Goal: Task Accomplishment & Management: Manage account settings

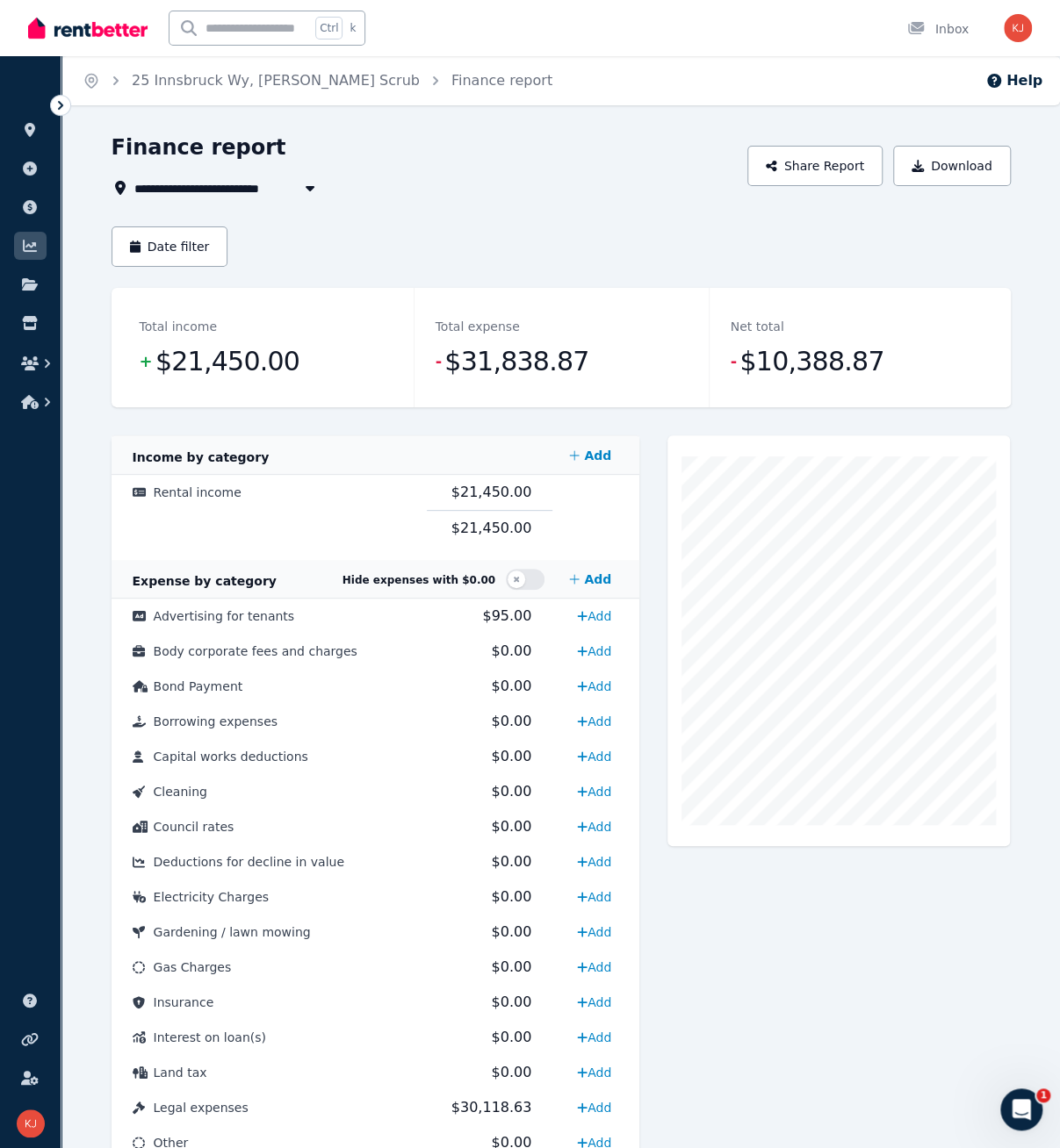
click at [232, 362] on span "$21,450.00" at bounding box center [227, 361] width 144 height 35
click at [503, 489] on span "$21,450.00" at bounding box center [492, 491] width 81 height 17
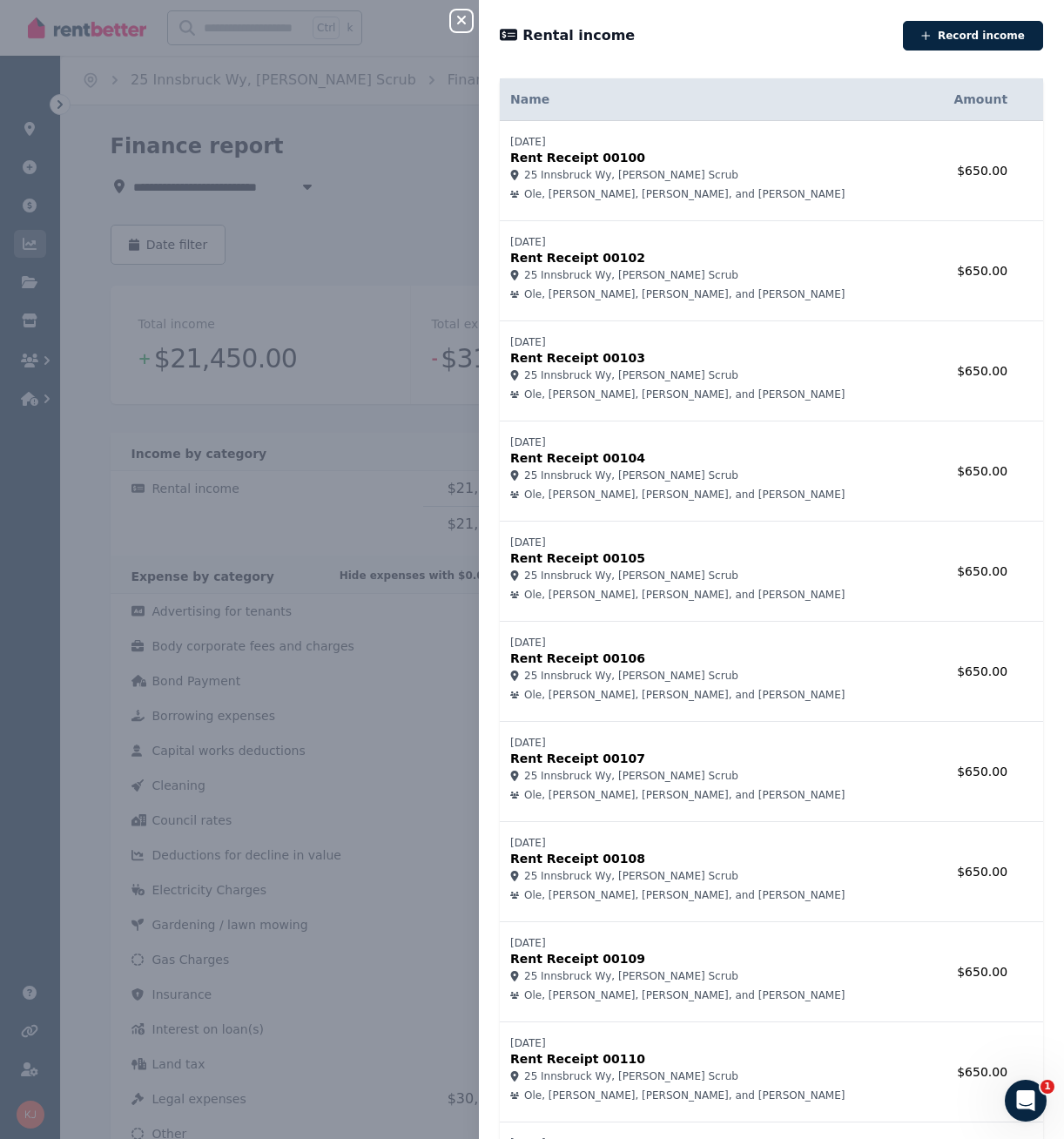
click at [954, 1073] on td "$650.00" at bounding box center [972, 1073] width 90 height 100
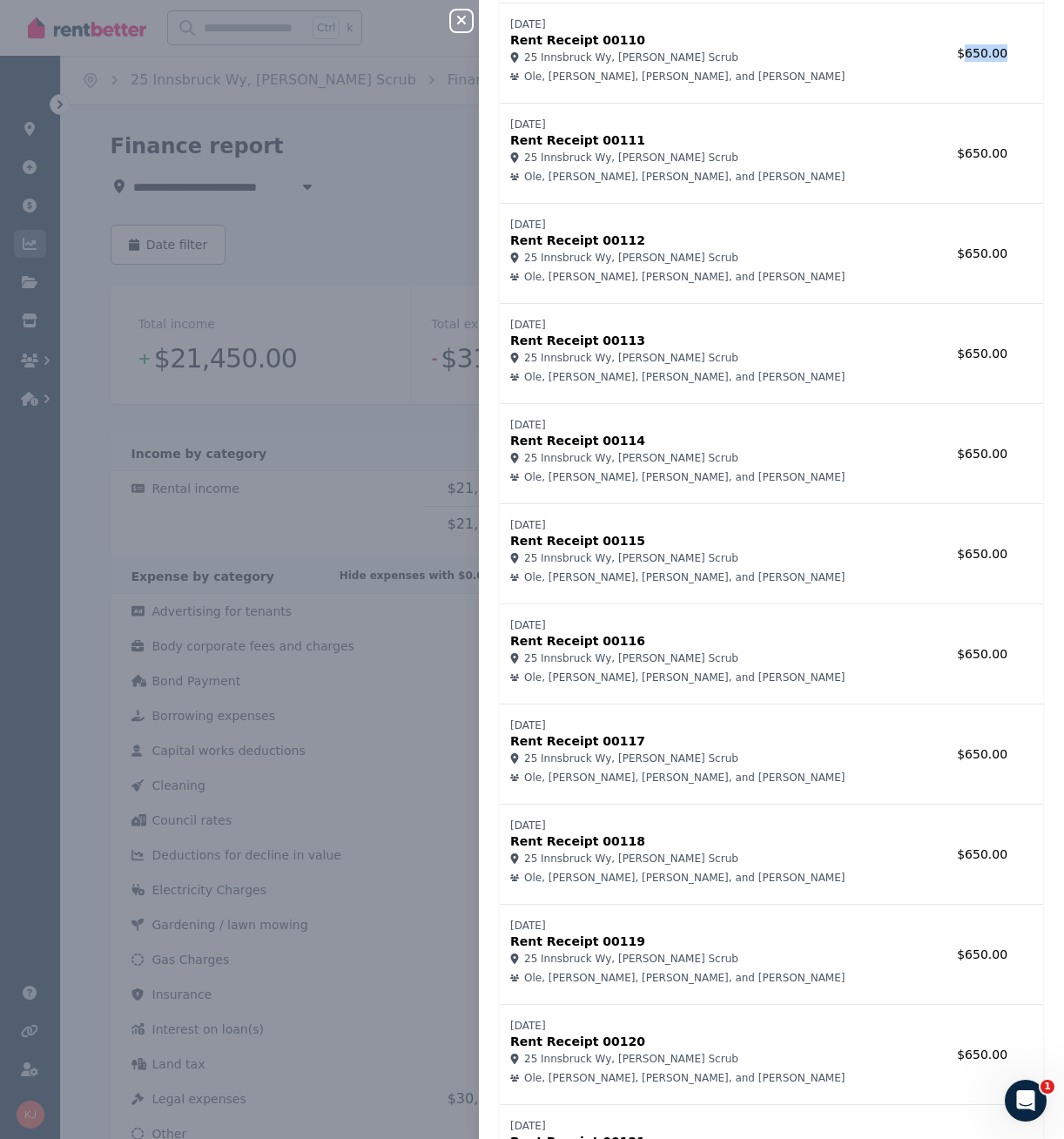
scroll to position [1046, 0]
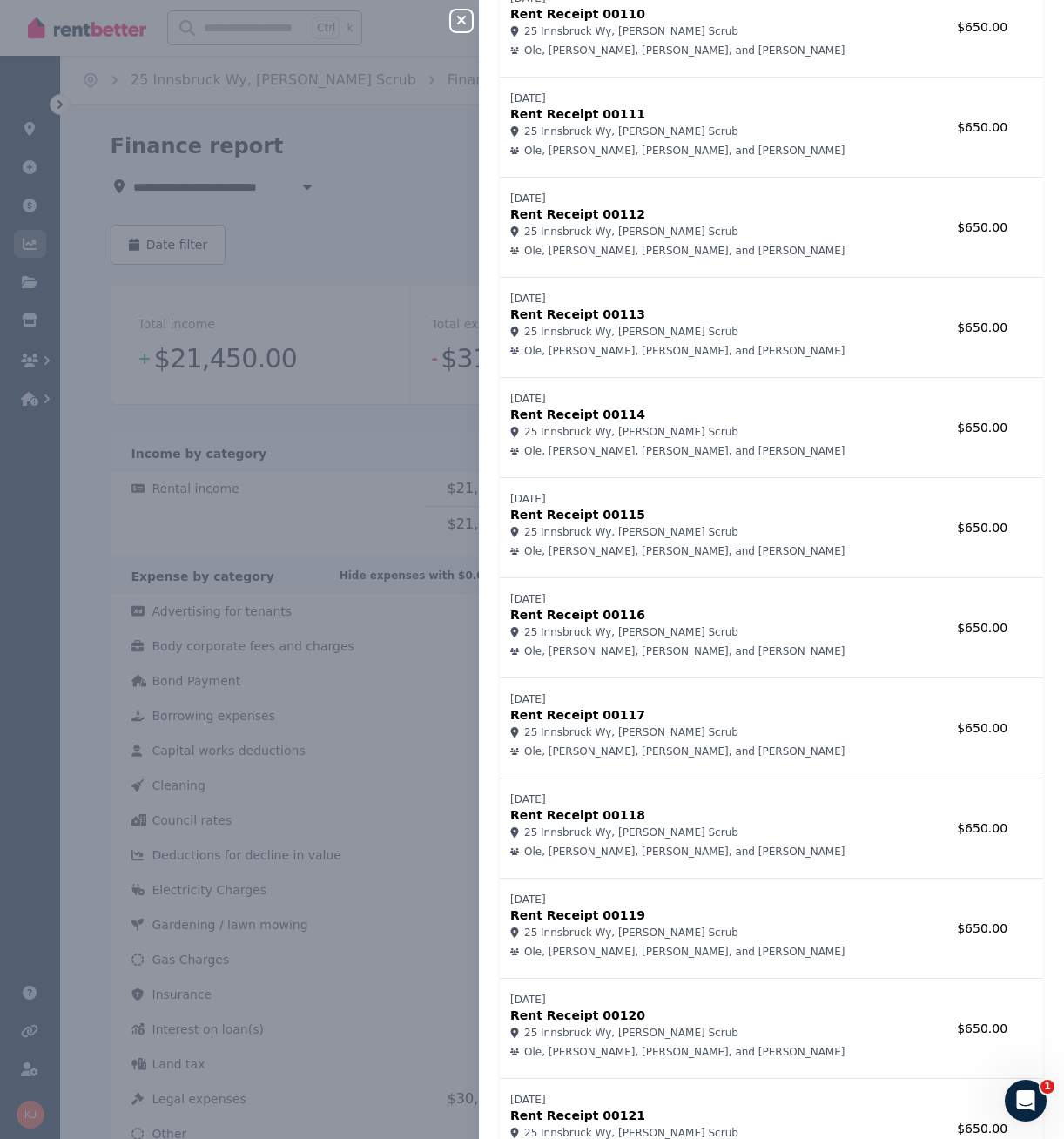
click at [946, 1021] on td "$650.00" at bounding box center [972, 1029] width 90 height 100
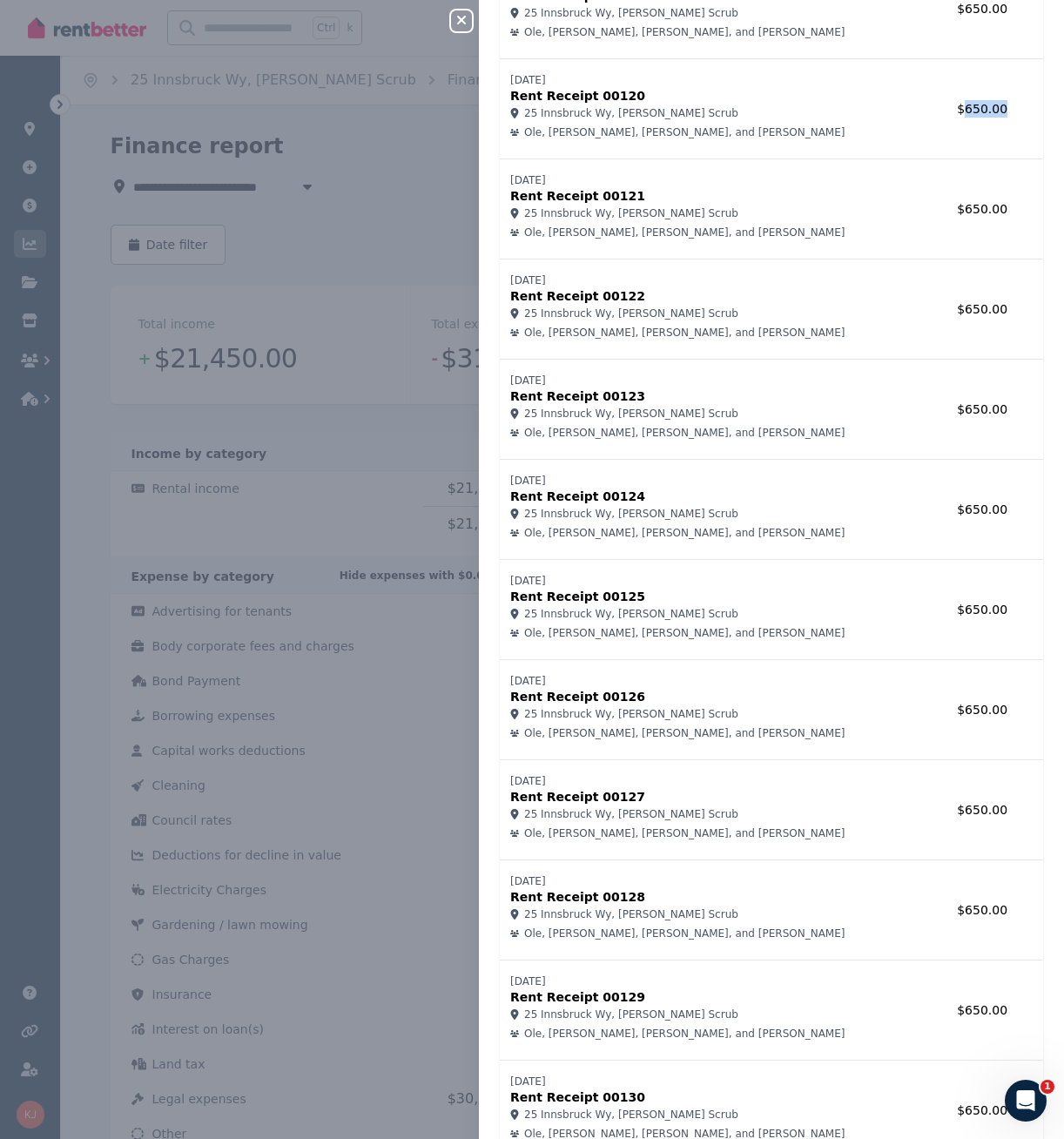
scroll to position [2003, 0]
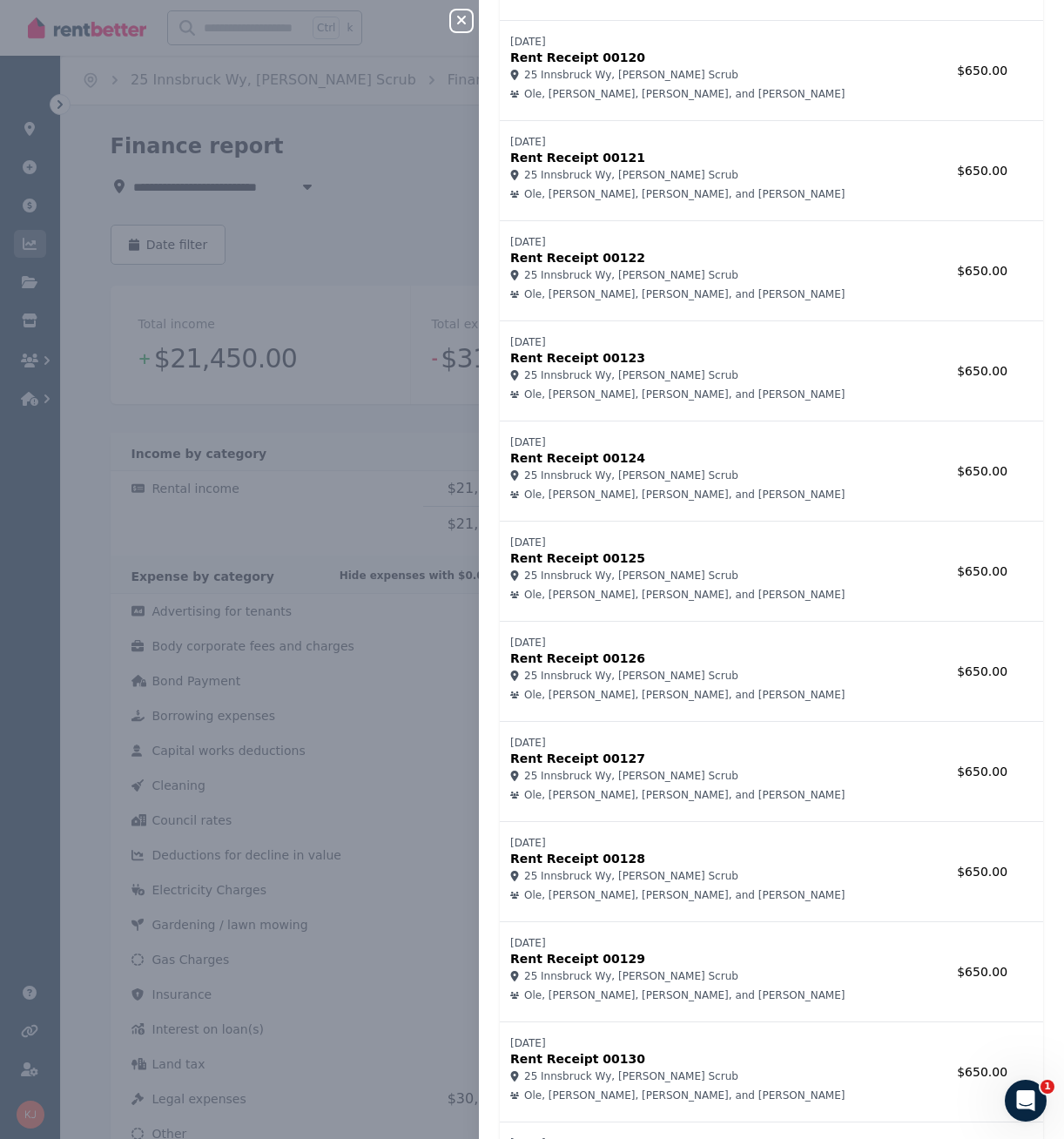
click at [946, 1067] on td "$650.00" at bounding box center [972, 1073] width 90 height 100
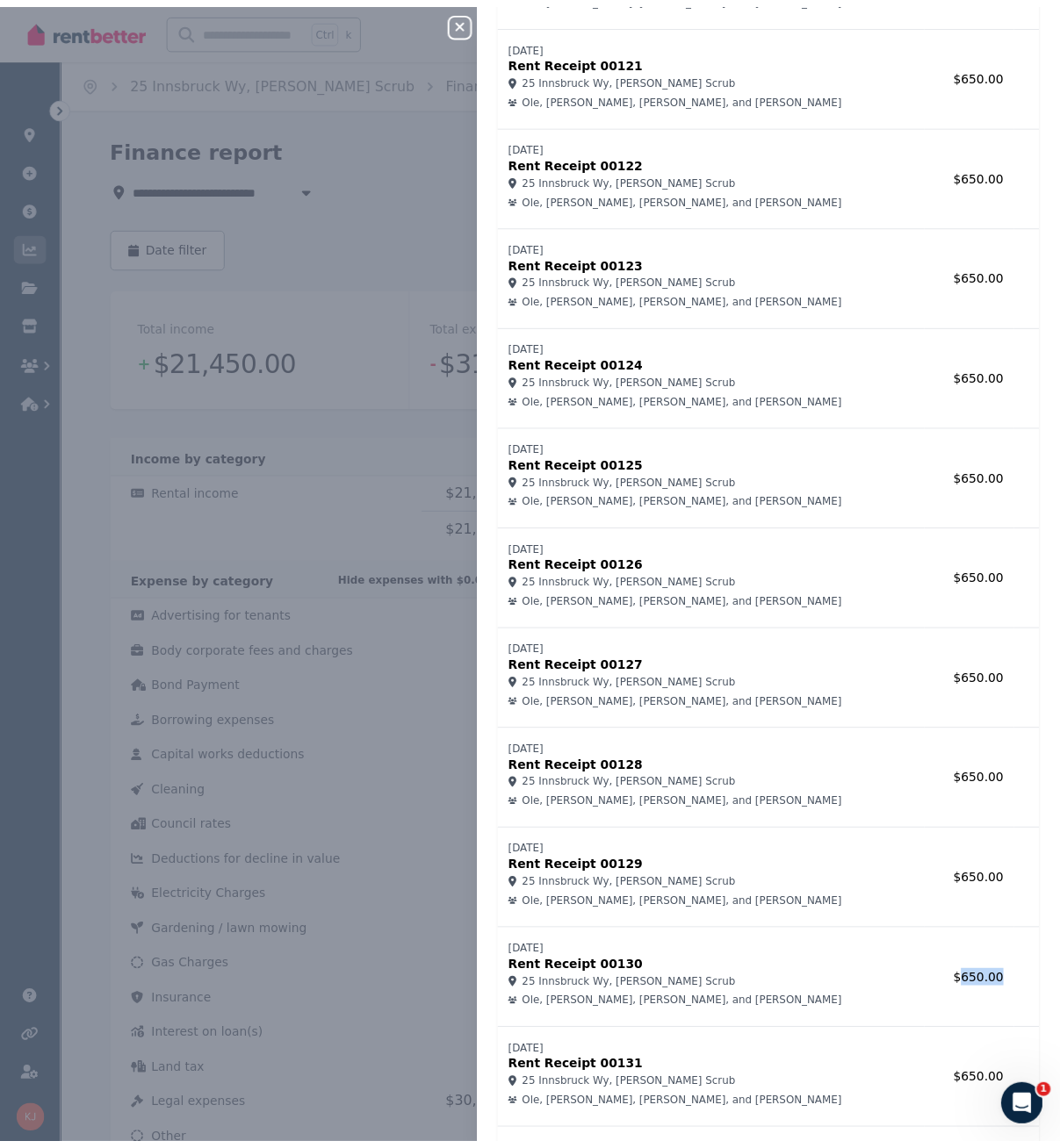
scroll to position [2347, 0]
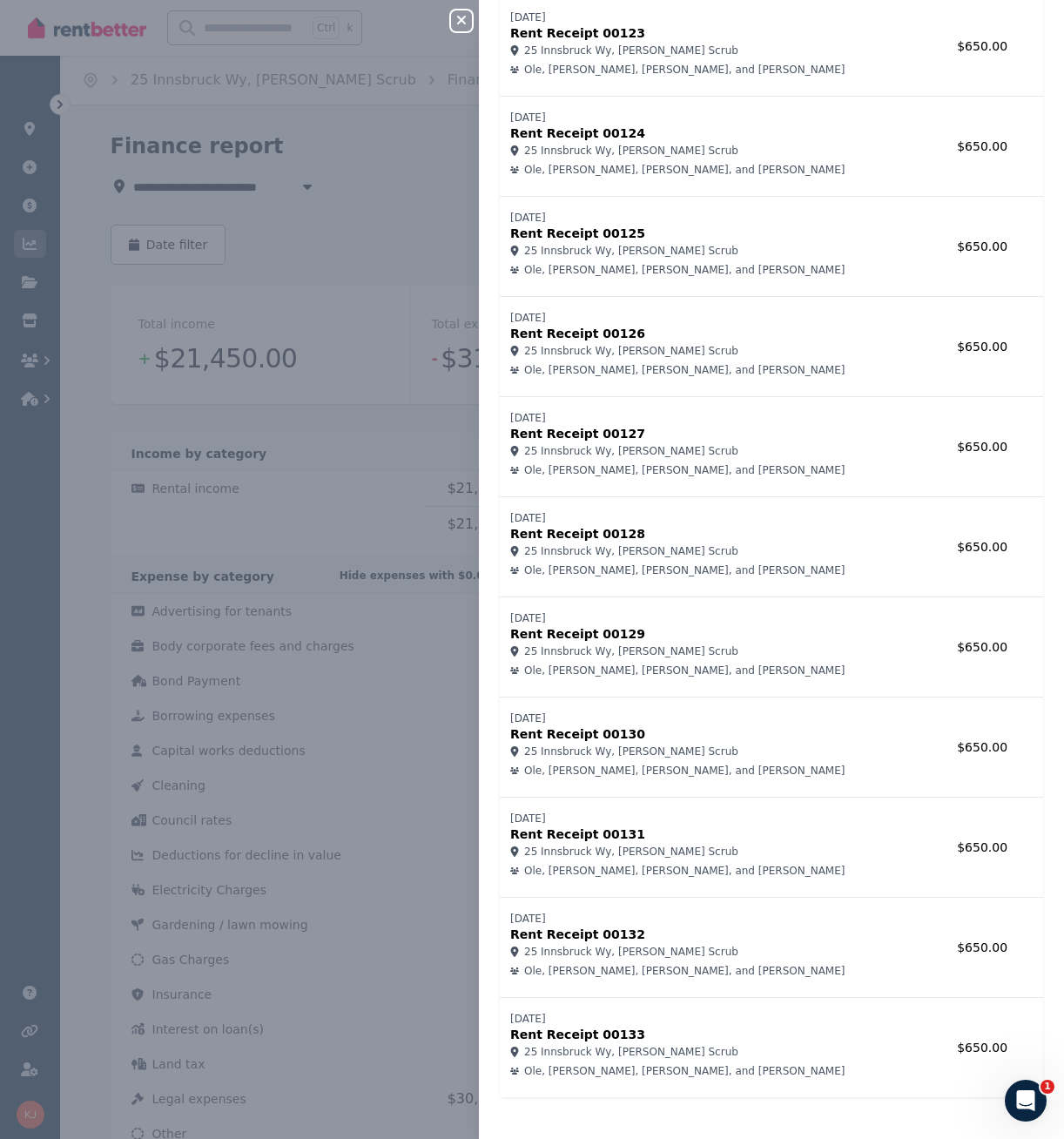
click at [962, 1037] on td "$650.00" at bounding box center [972, 1048] width 90 height 100
click at [385, 405] on div "Close panel Rental income Record income Name Amount [DATE] Rent Receipt 00100 2…" at bounding box center [532, 570] width 1064 height 1139
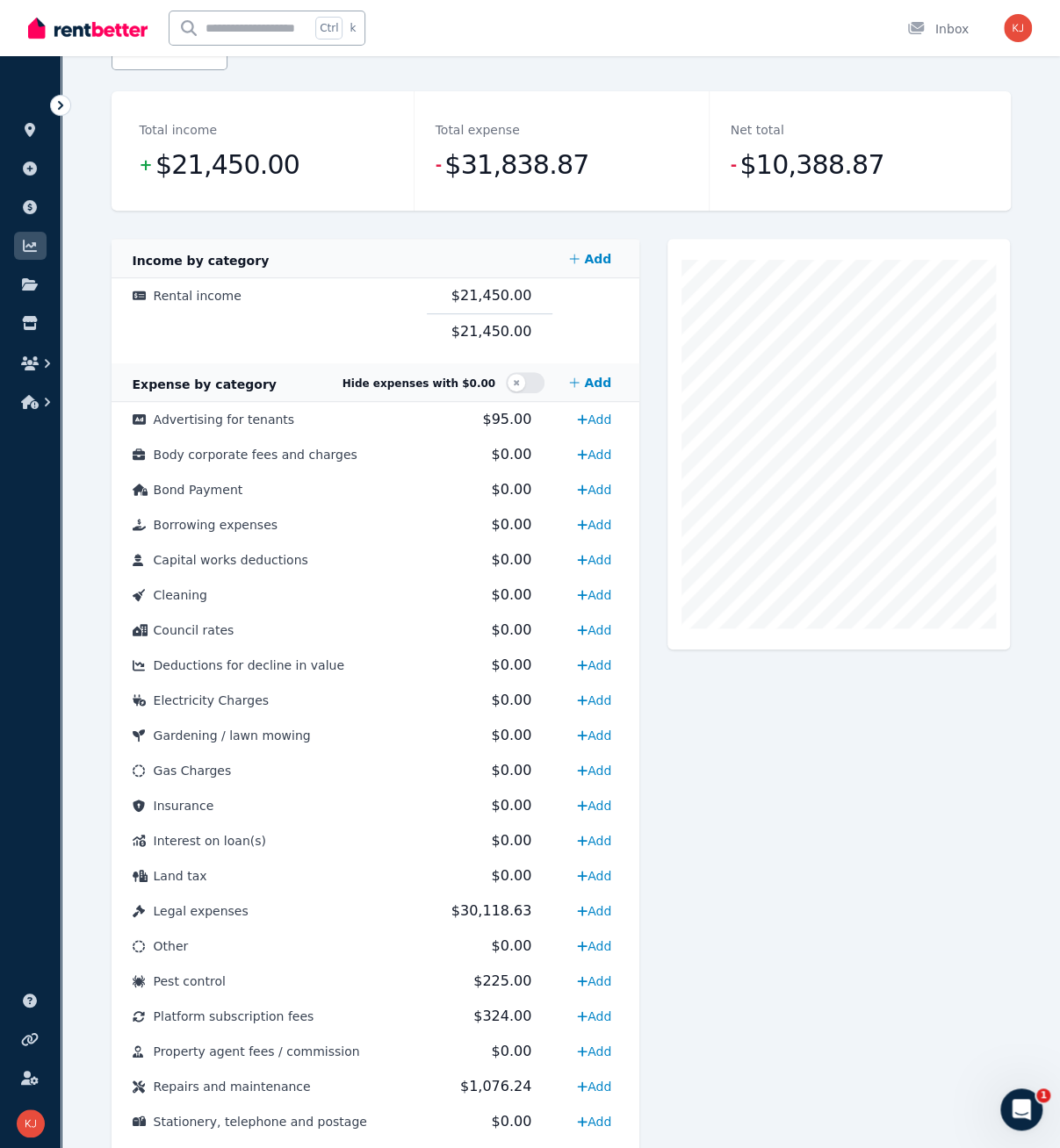
scroll to position [263, 0]
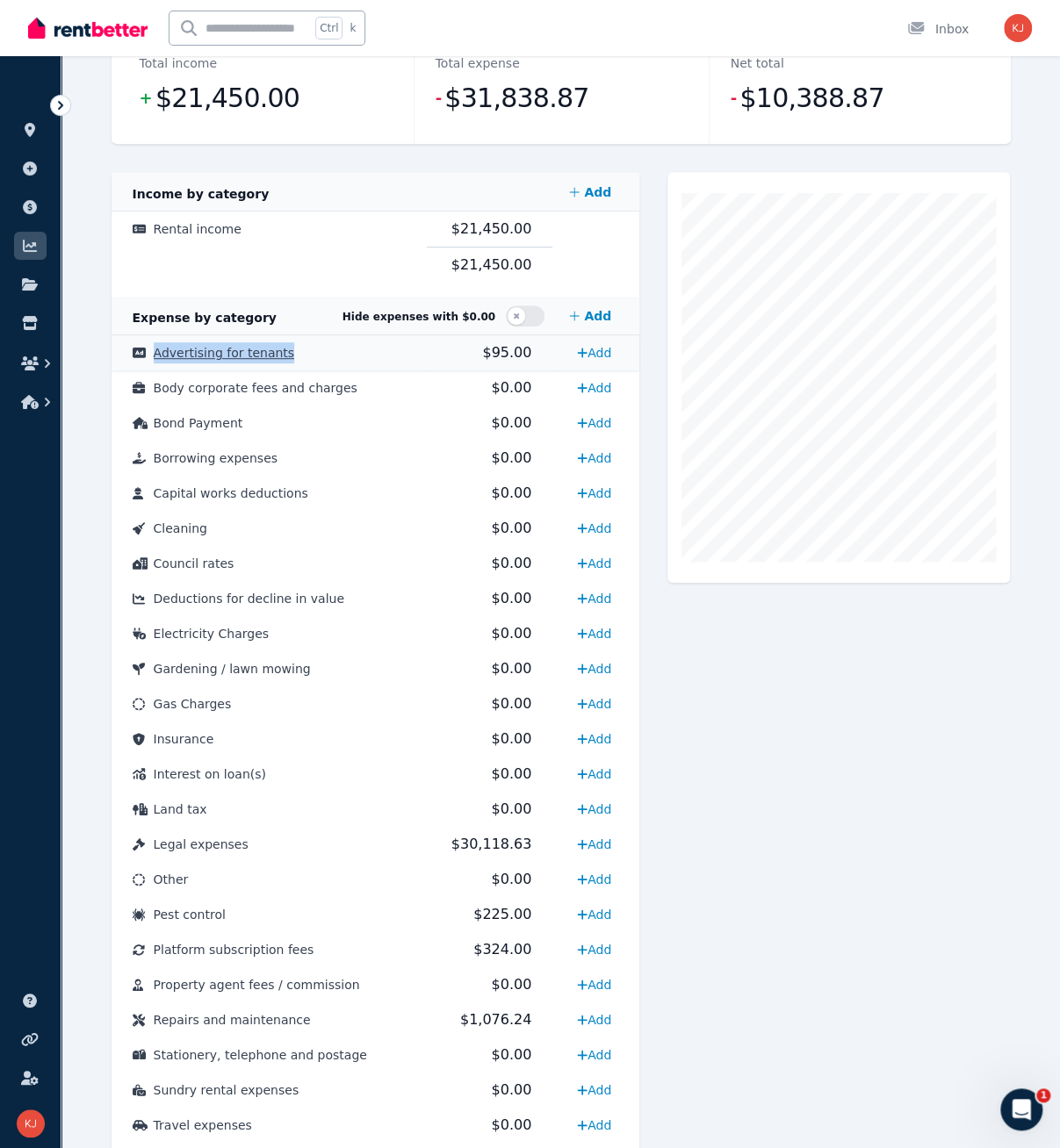
drag, startPoint x: 315, startPoint y: 355, endPoint x: 154, endPoint y: 355, distance: 161.0
click at [154, 355] on td "Advertising for tenants" at bounding box center [269, 353] width 315 height 35
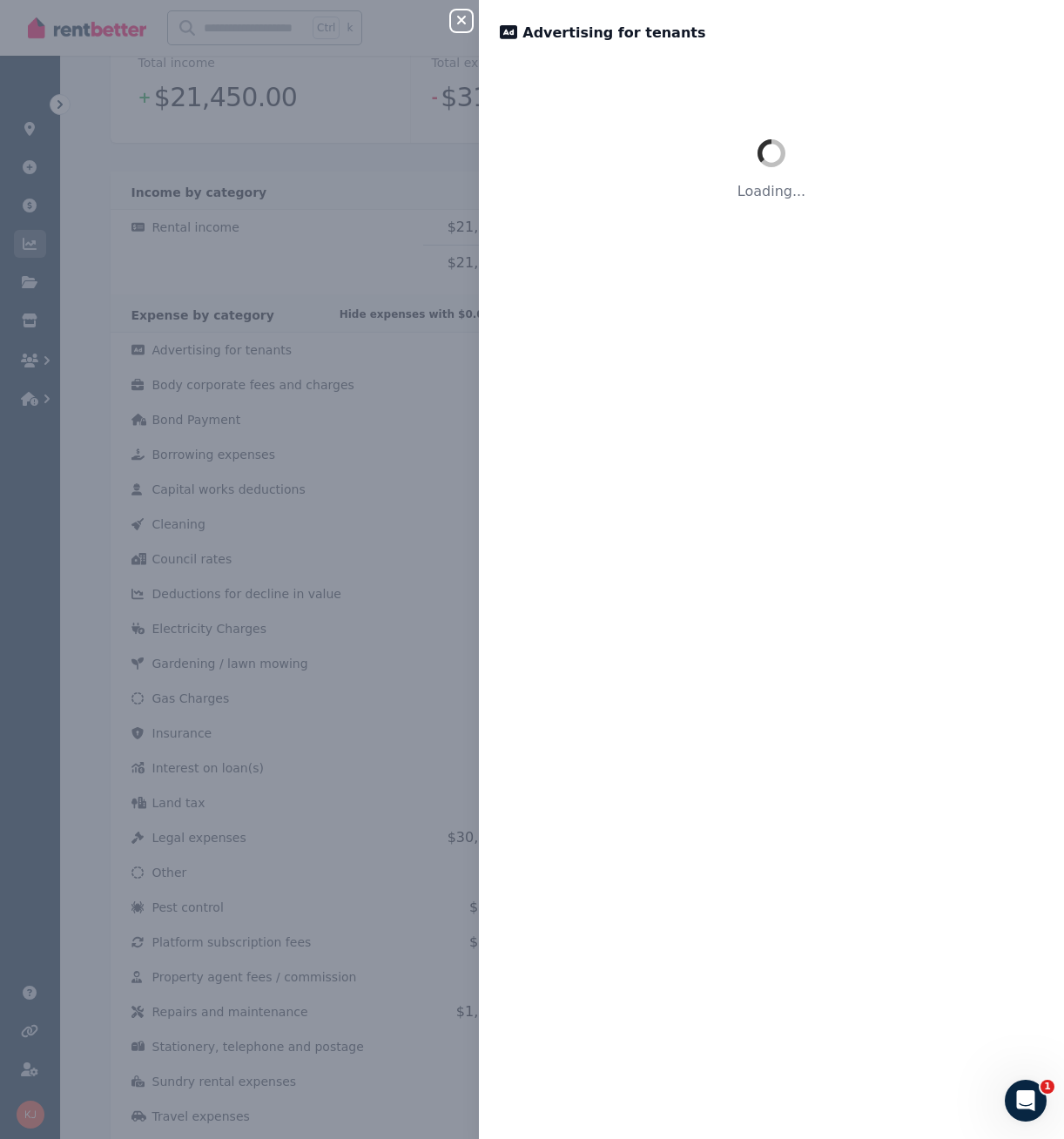
copy span "Advertising for tenants"
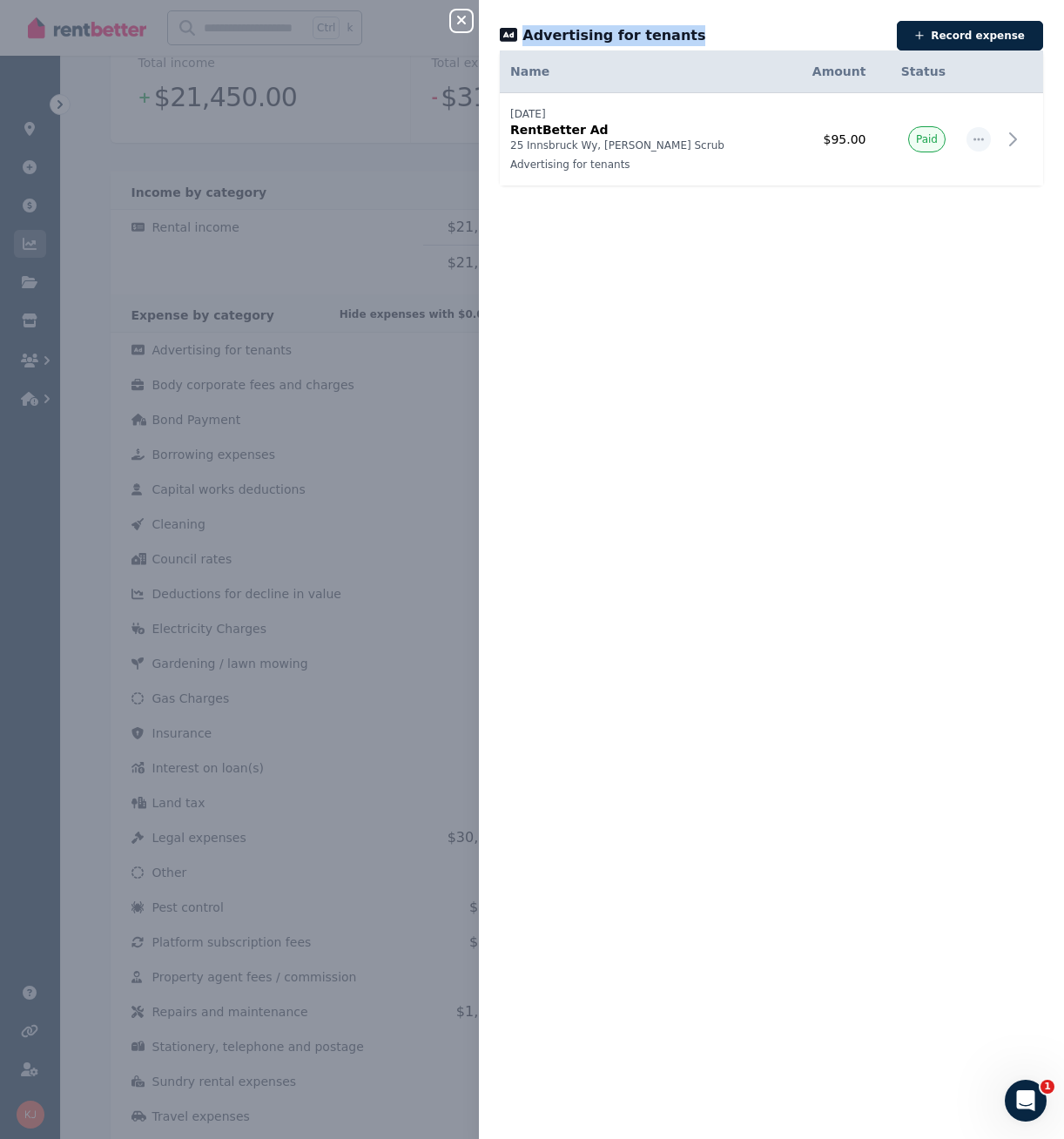
drag, startPoint x: 676, startPoint y: 36, endPoint x: 525, endPoint y: 34, distance: 151.0
click at [525, 34] on div "Advertising for tenants" at bounding box center [693, 35] width 386 height 24
copy span "Advertising for tenants"
click at [203, 378] on div "Close panel Advertising for tenants Record expense Date Name Address Category A…" at bounding box center [532, 570] width 1064 height 1139
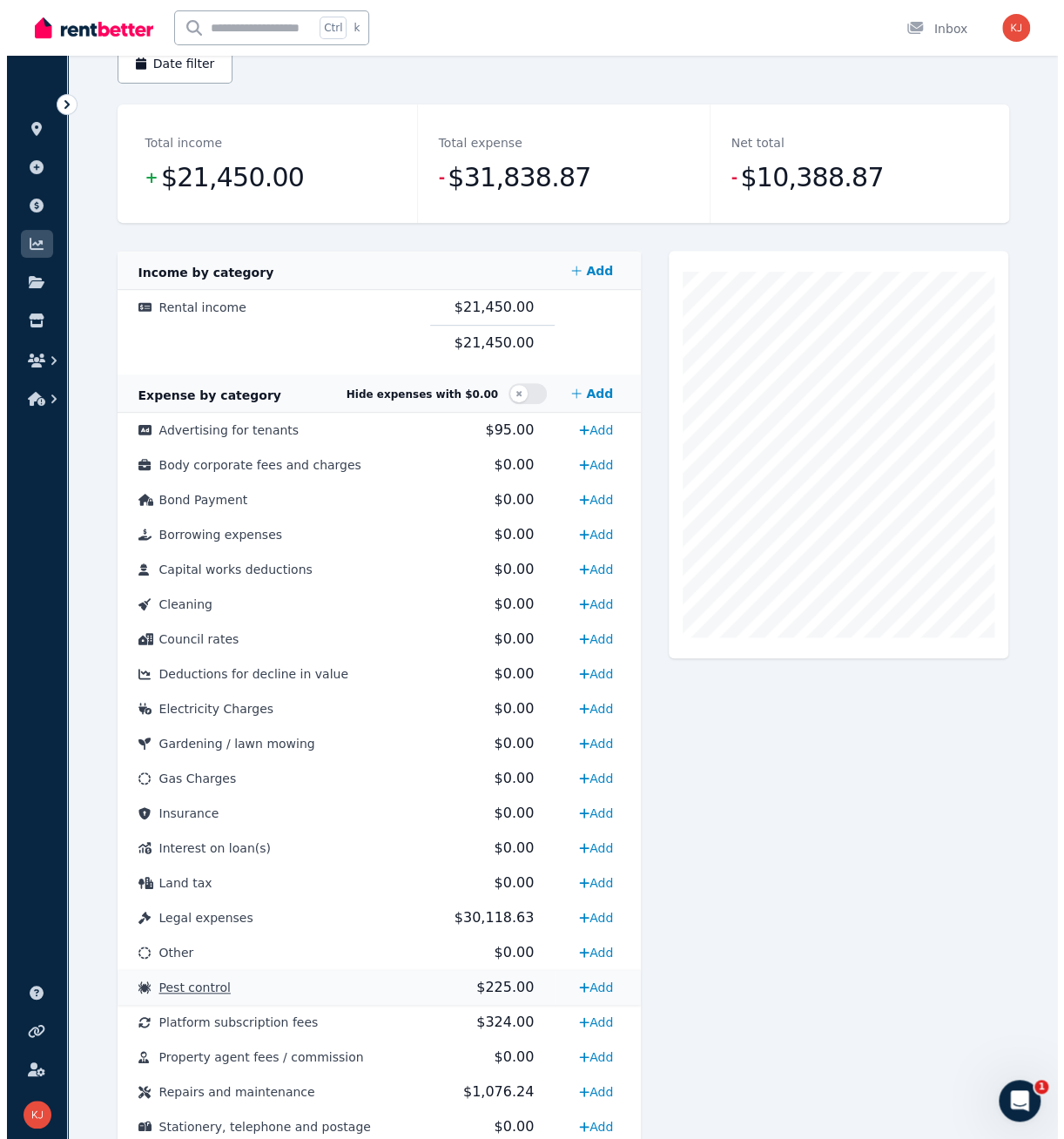
scroll to position [36, 0]
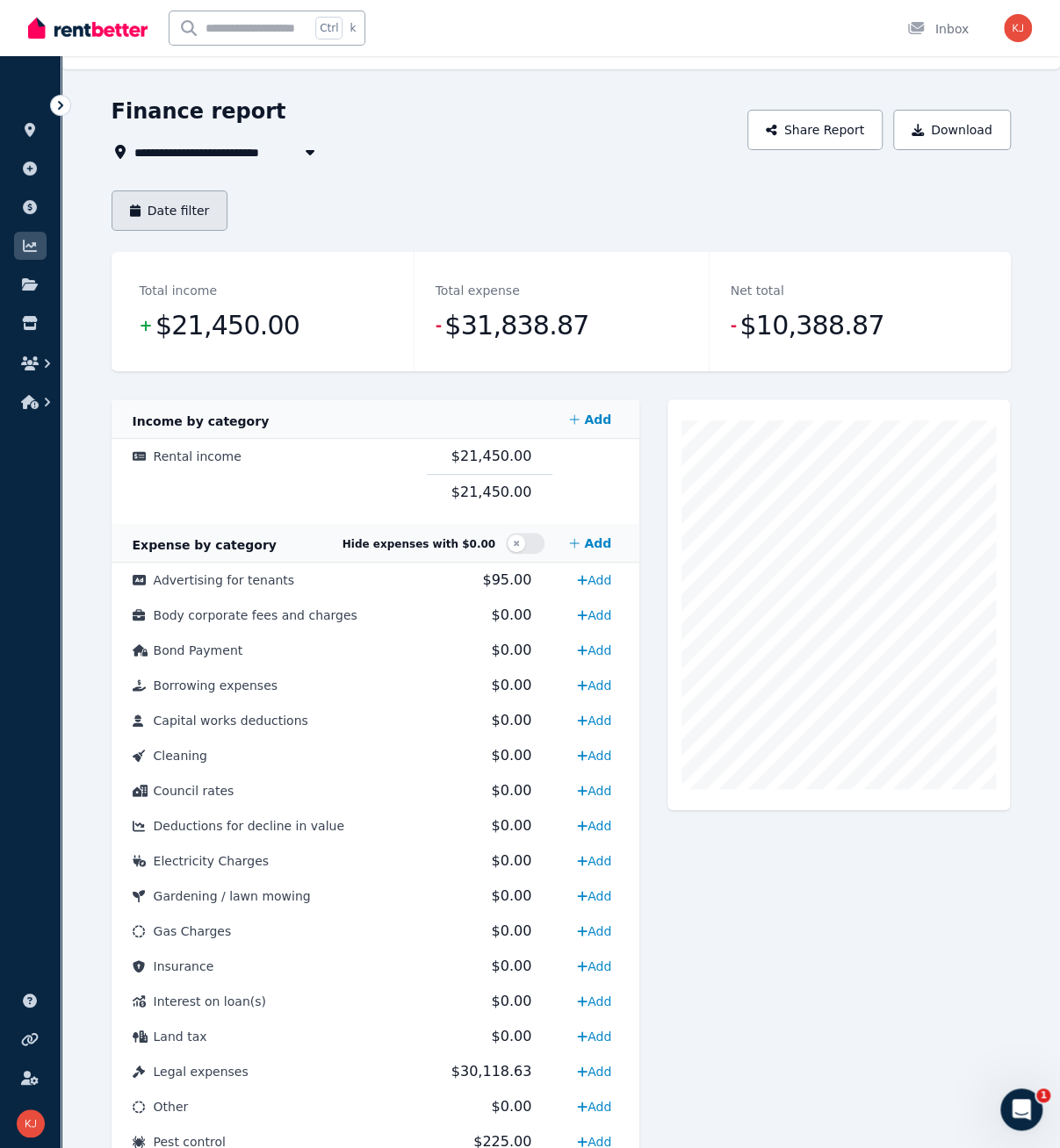
click at [166, 222] on button "Date filter" at bounding box center [170, 211] width 117 height 41
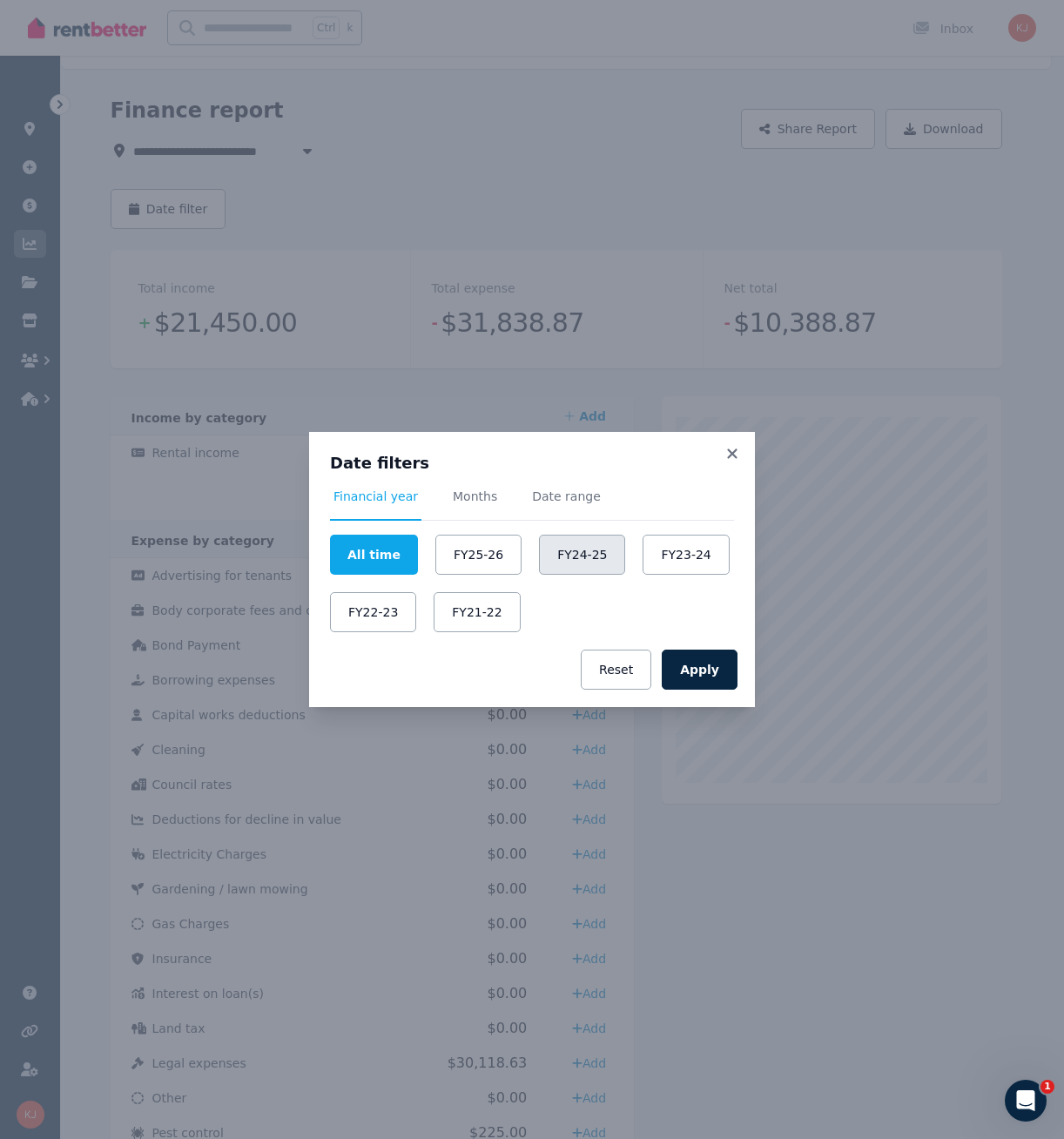
click at [545, 550] on button "FY24-25" at bounding box center [581, 555] width 86 height 40
click at [701, 679] on button "Apply" at bounding box center [700, 670] width 76 height 40
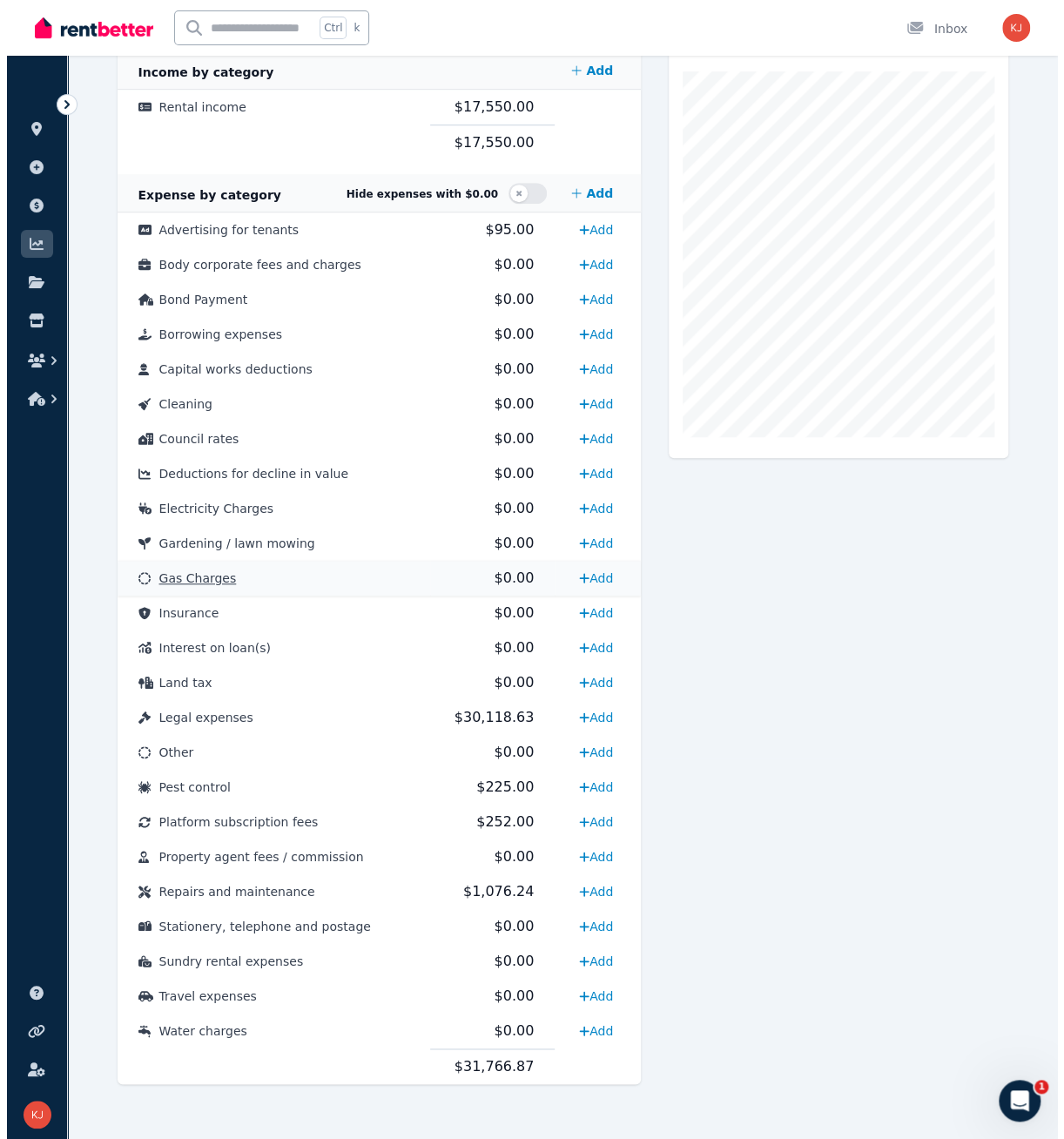
scroll to position [384, 0]
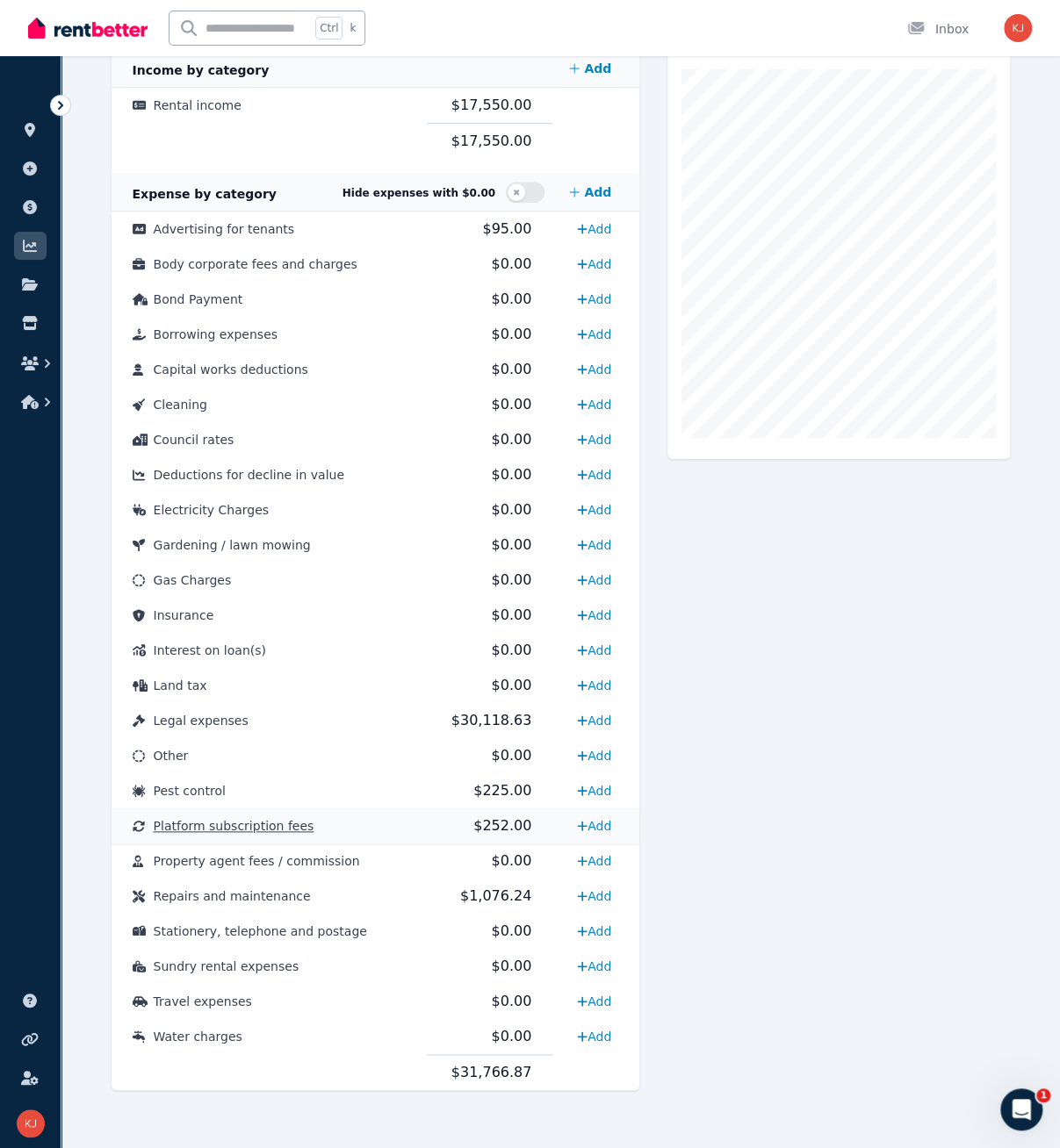
click at [242, 827] on span "Platform subscription fees" at bounding box center [233, 826] width 160 height 14
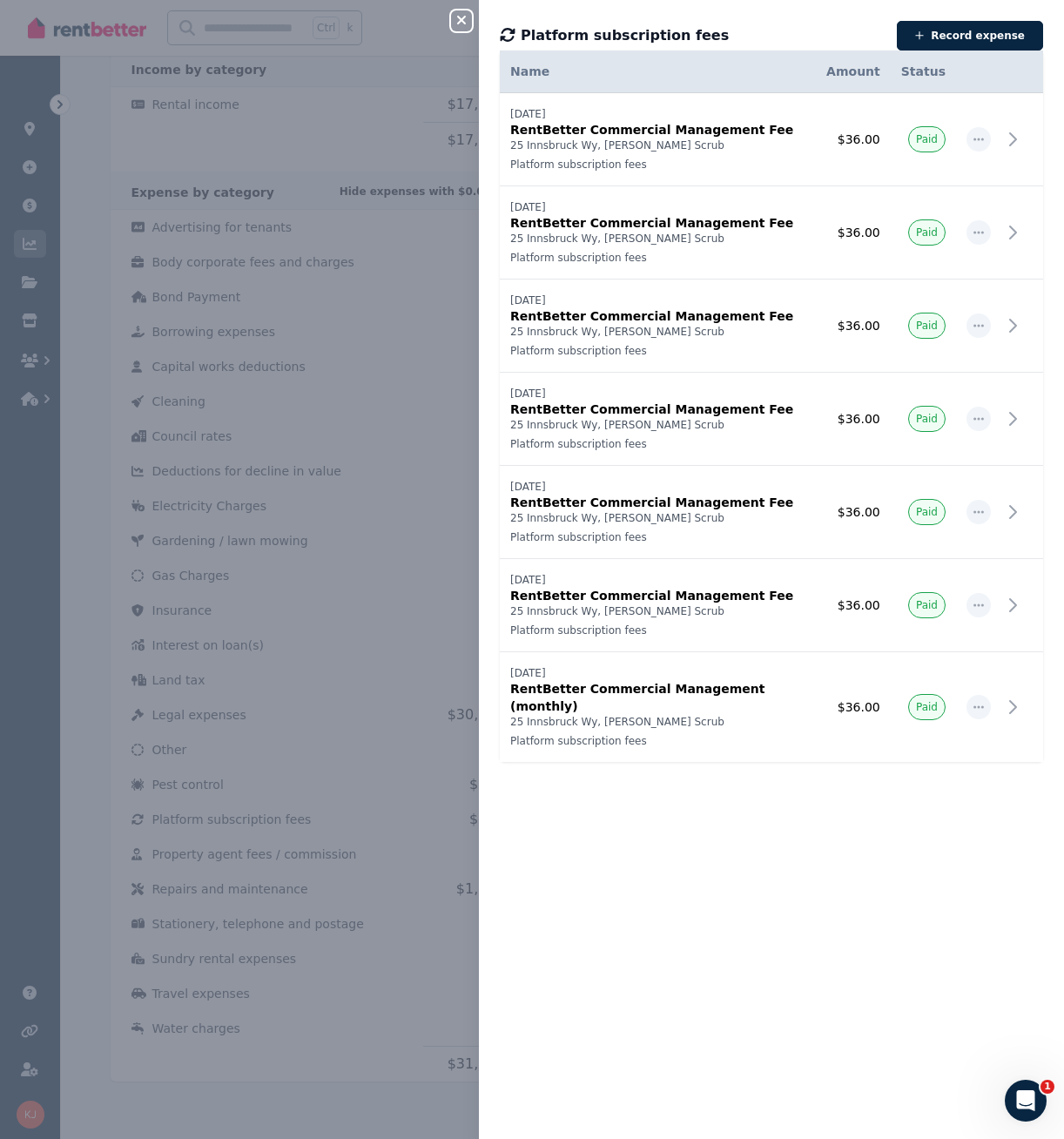
click at [678, 987] on div "Date Name Address Category Amount Status [DATE] [DATE] RentBetter Commercial Ma…" at bounding box center [771, 595] width 585 height 1046
click at [460, 19] on icon "button" at bounding box center [462, 19] width 9 height 9
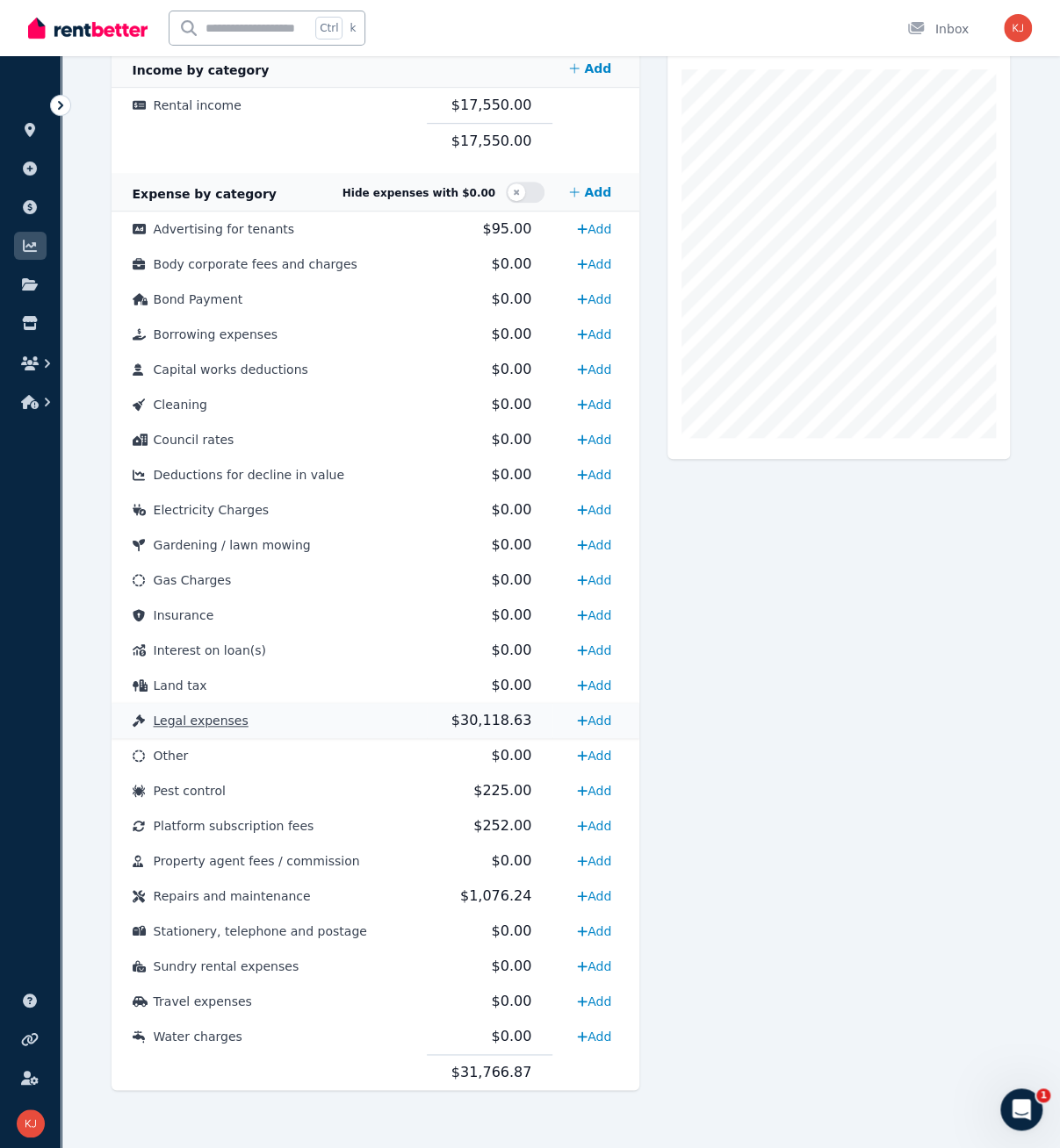
click at [205, 716] on span "Legal expenses" at bounding box center [201, 721] width 95 height 14
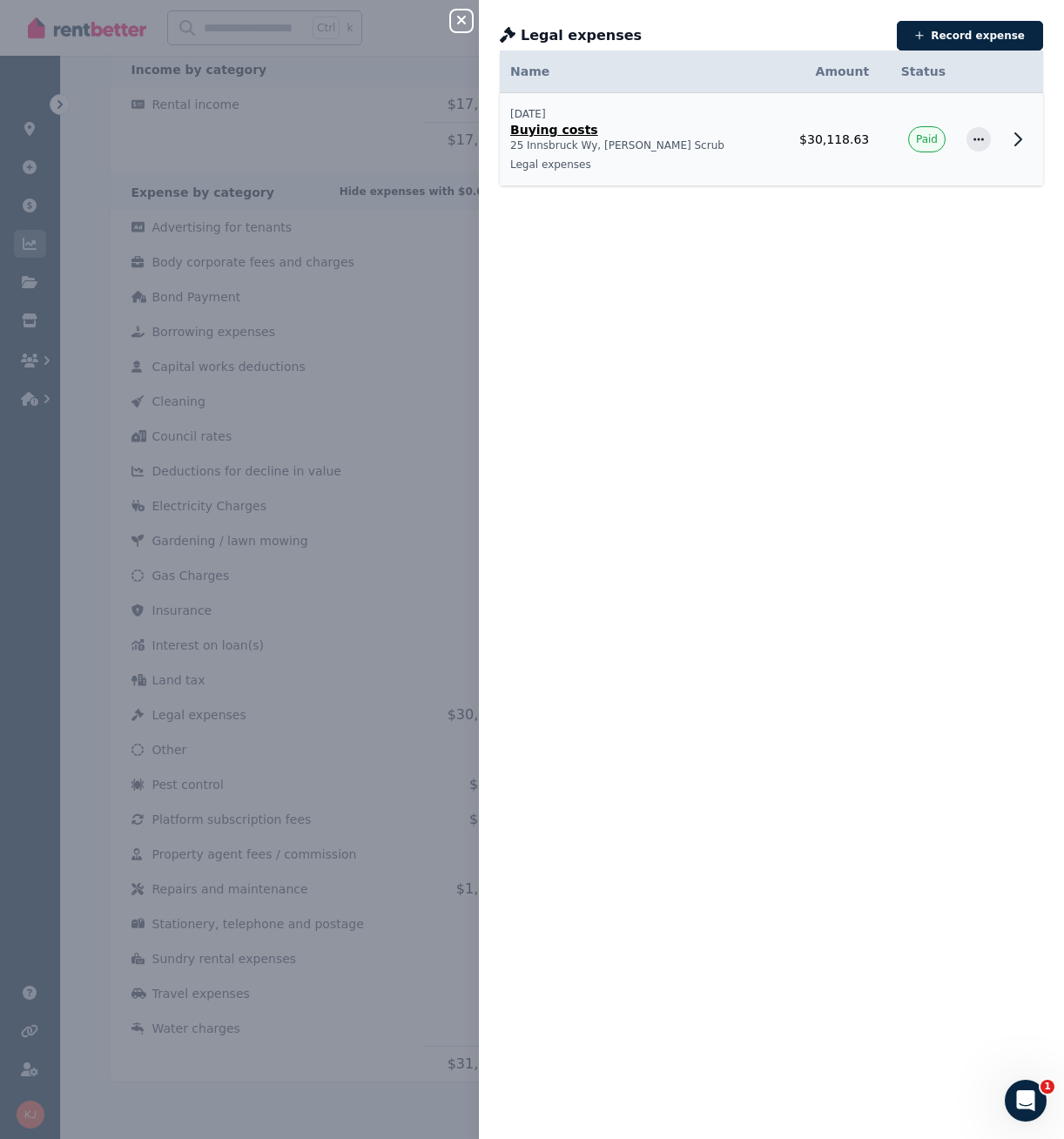
click at [556, 125] on p "Buying costs" at bounding box center [637, 130] width 253 height 17
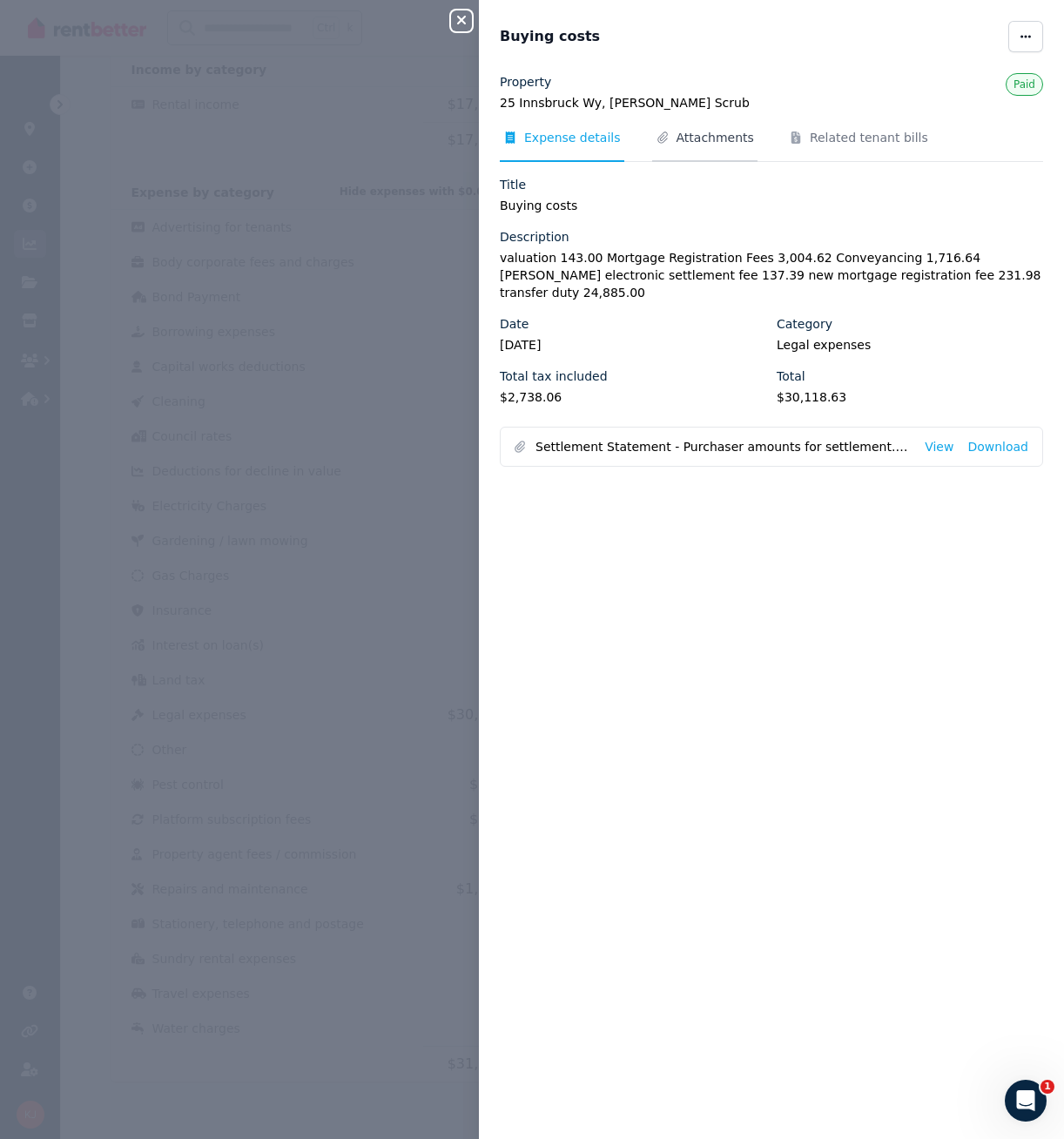
click at [696, 135] on span "Attachments" at bounding box center [715, 138] width 77 height 17
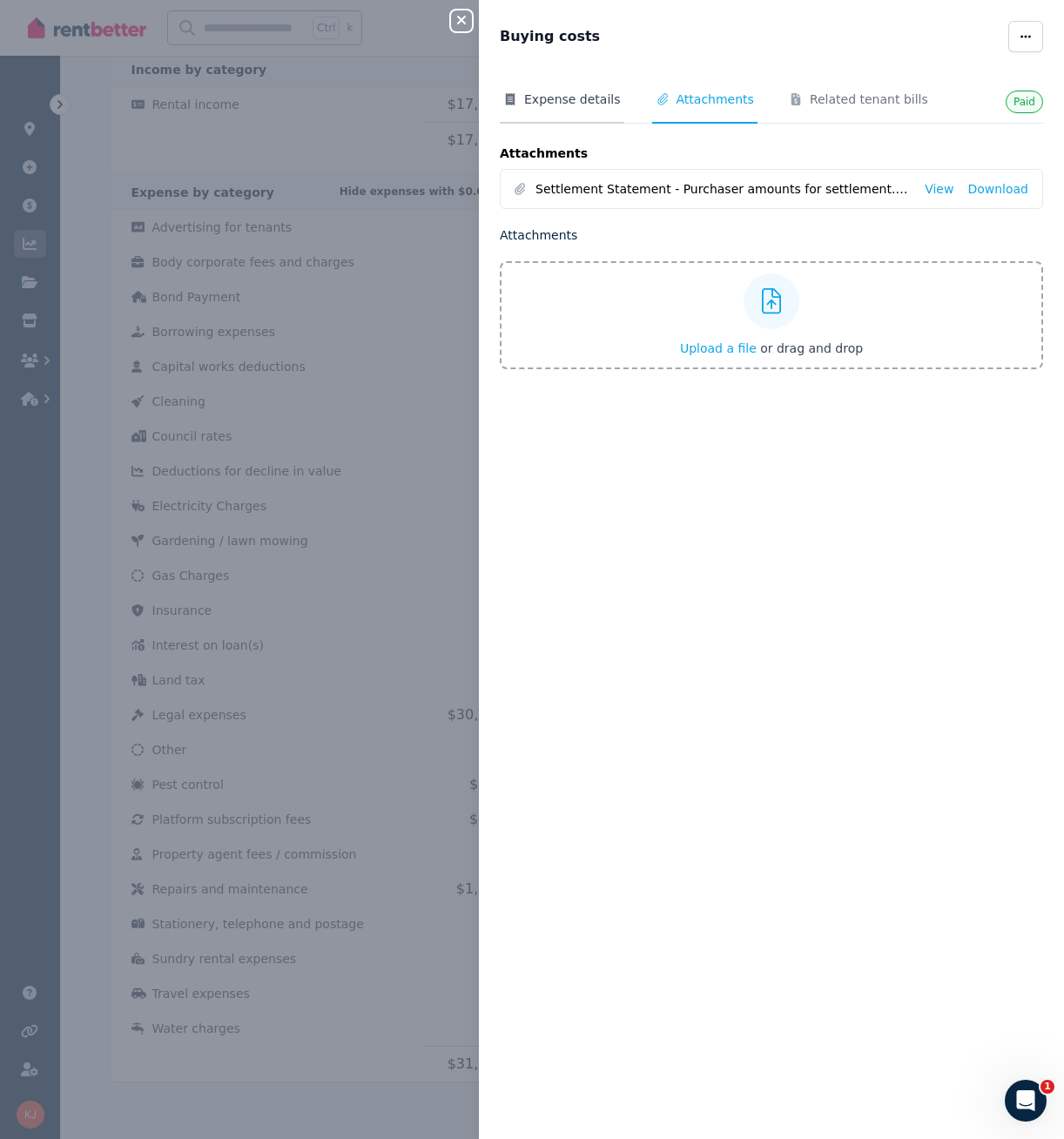
click at [522, 101] on span "Expense details" at bounding box center [562, 107] width 124 height 33
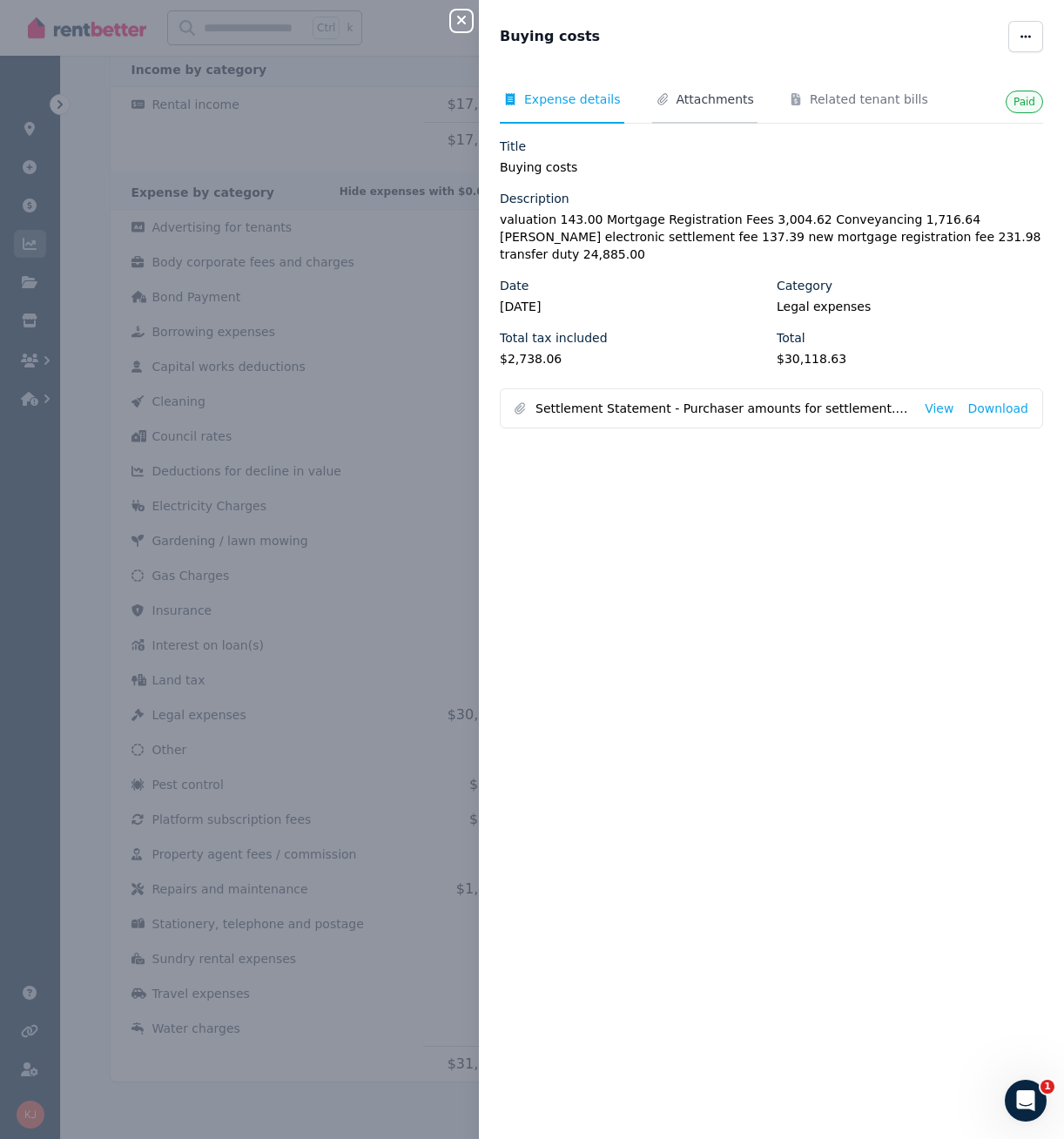
click at [719, 100] on span "Attachments" at bounding box center [715, 99] width 77 height 17
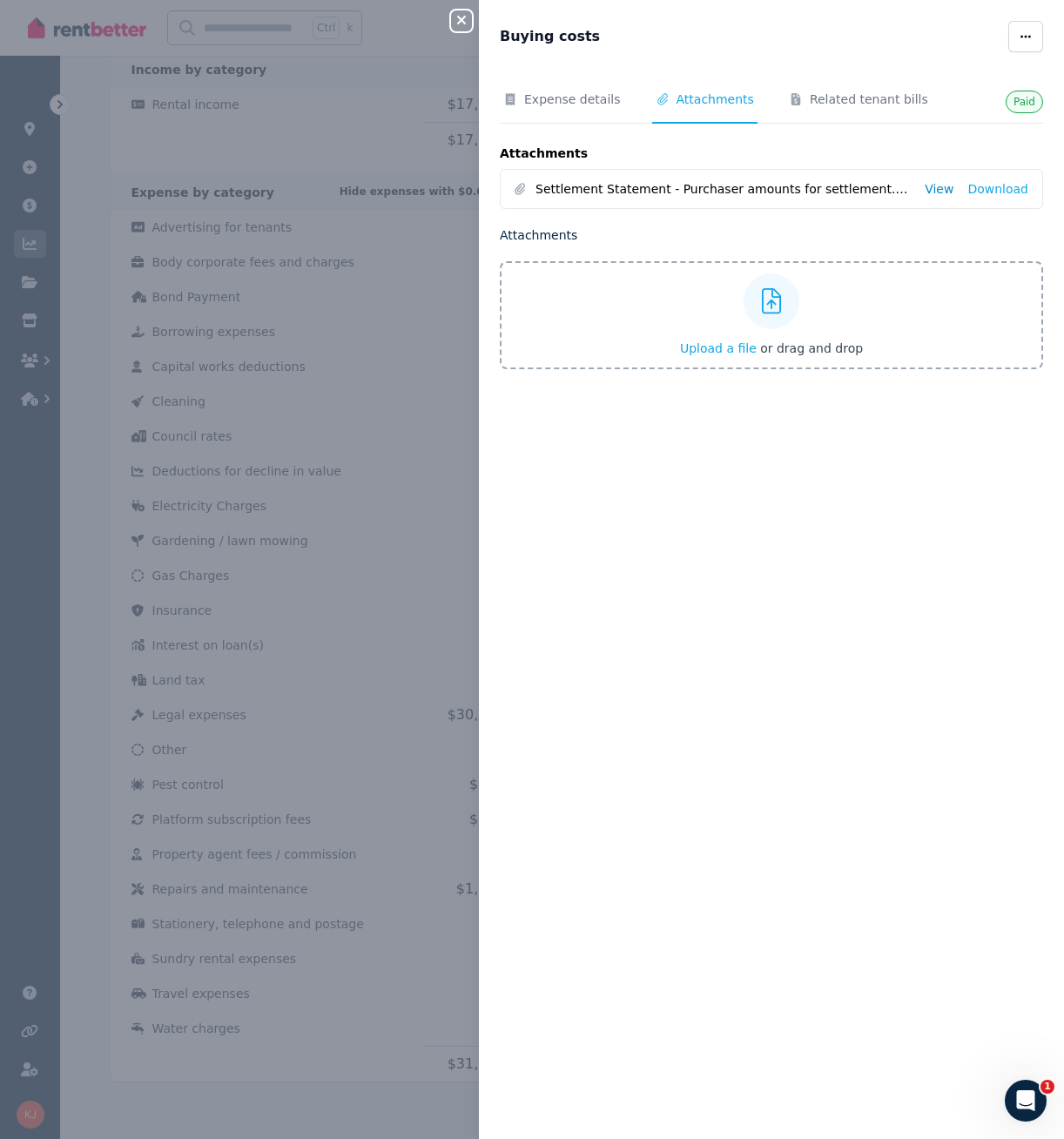
click at [928, 192] on link "View" at bounding box center [940, 189] width 29 height 17
click at [564, 102] on span "Expense details" at bounding box center [572, 99] width 96 height 17
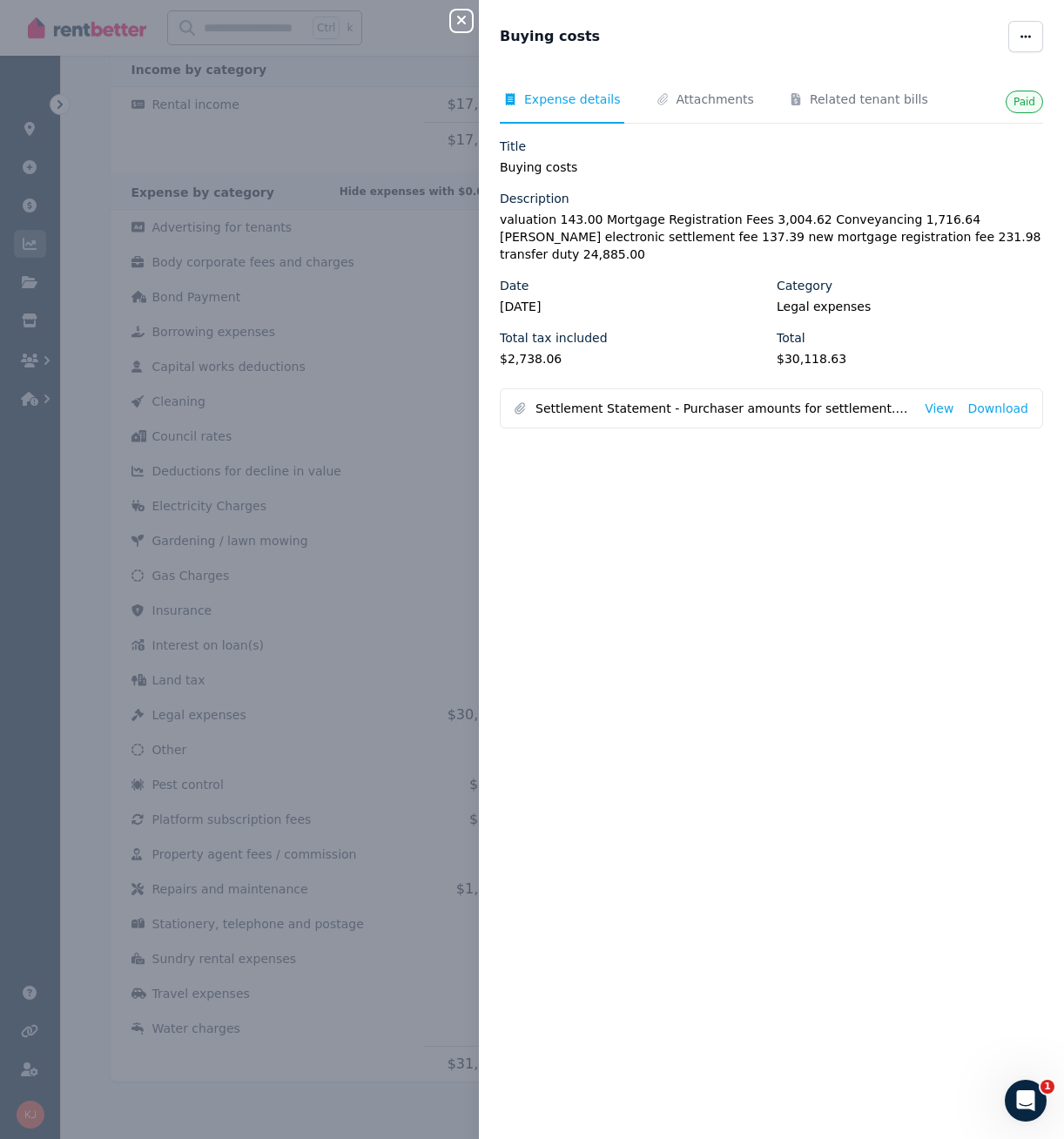
click at [468, 19] on icon "button" at bounding box center [462, 20] width 21 height 13
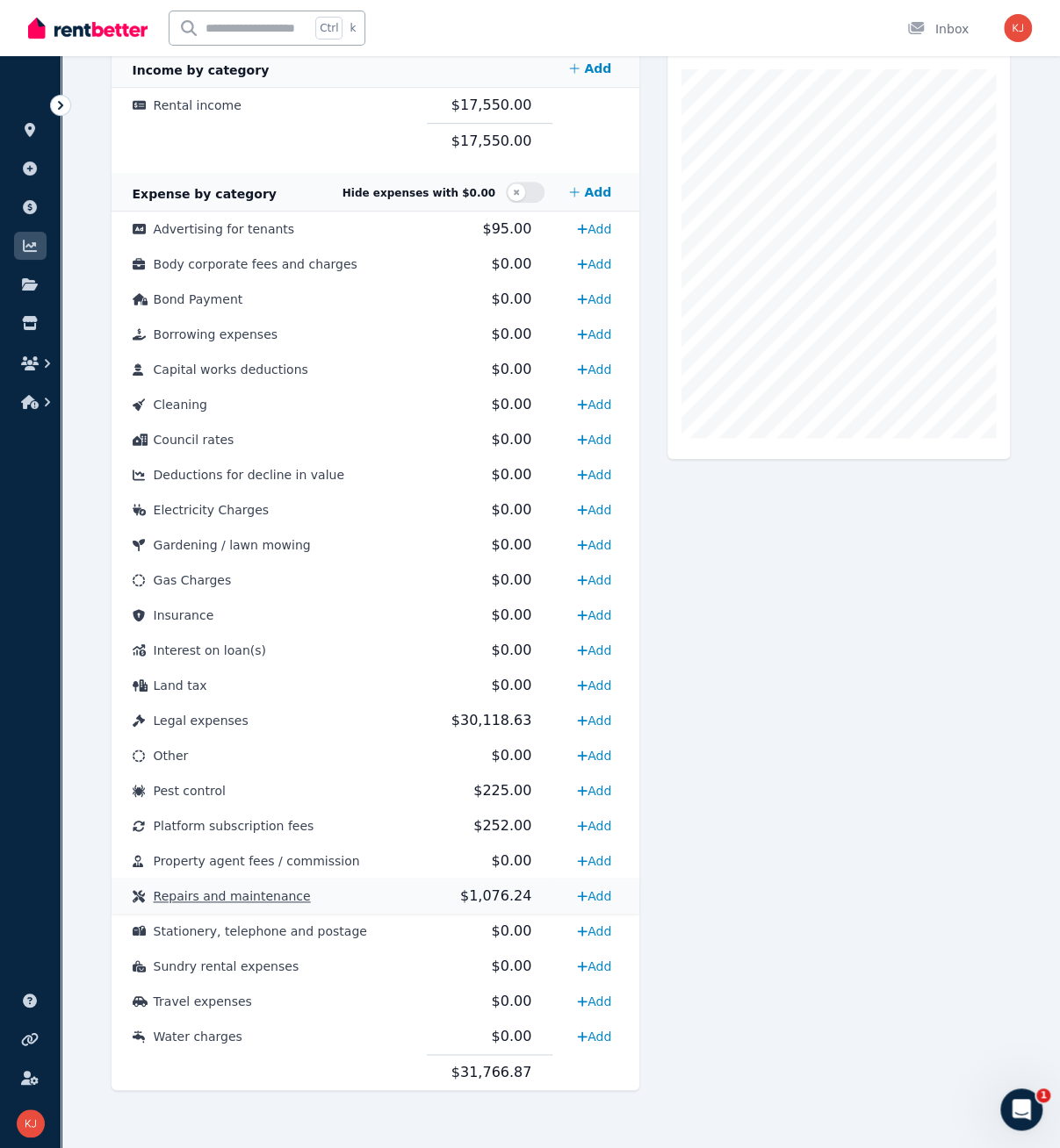
click at [221, 895] on span "Repairs and maintenance" at bounding box center [232, 896] width 157 height 14
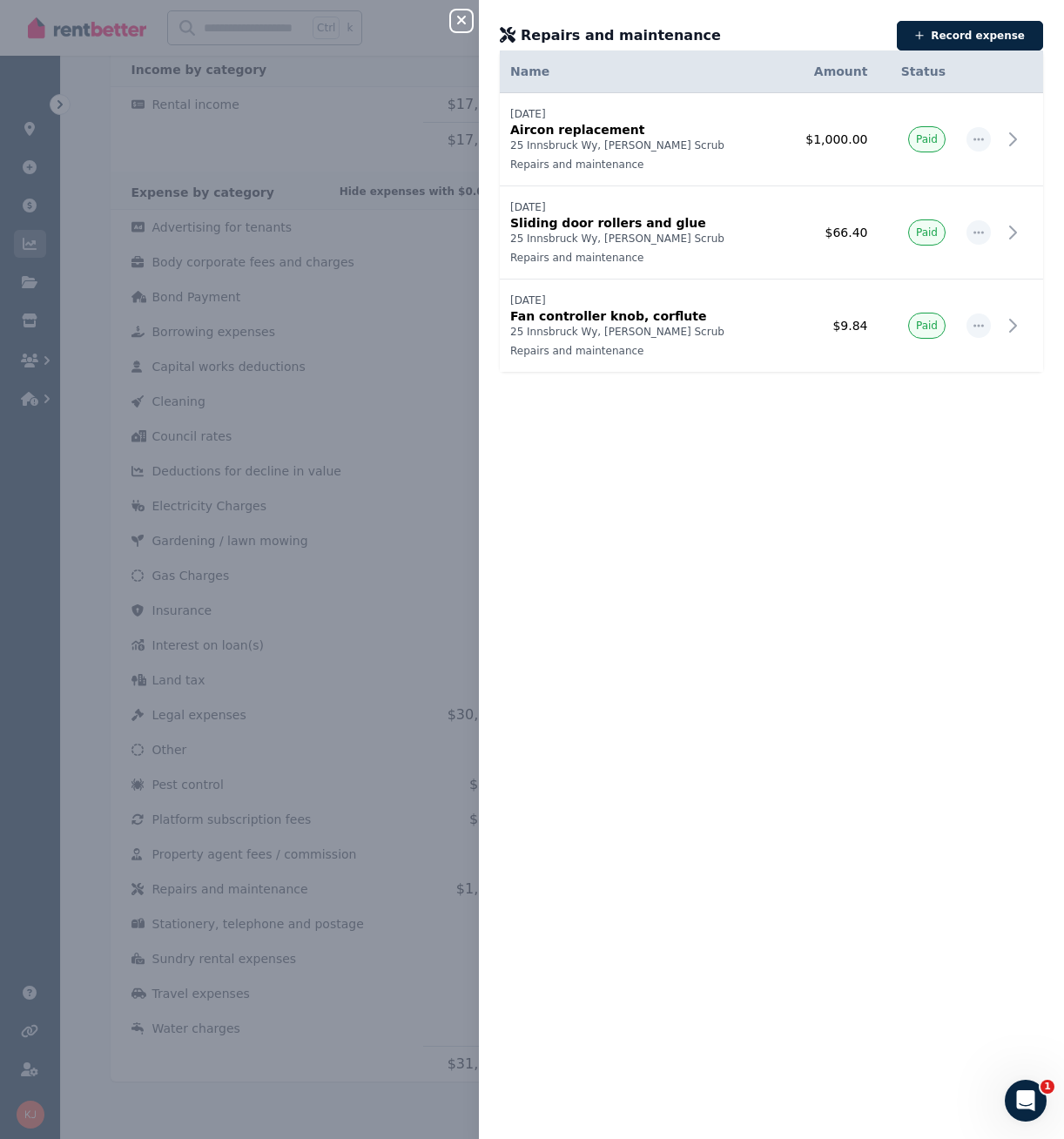
click at [457, 26] on icon "button" at bounding box center [462, 20] width 21 height 13
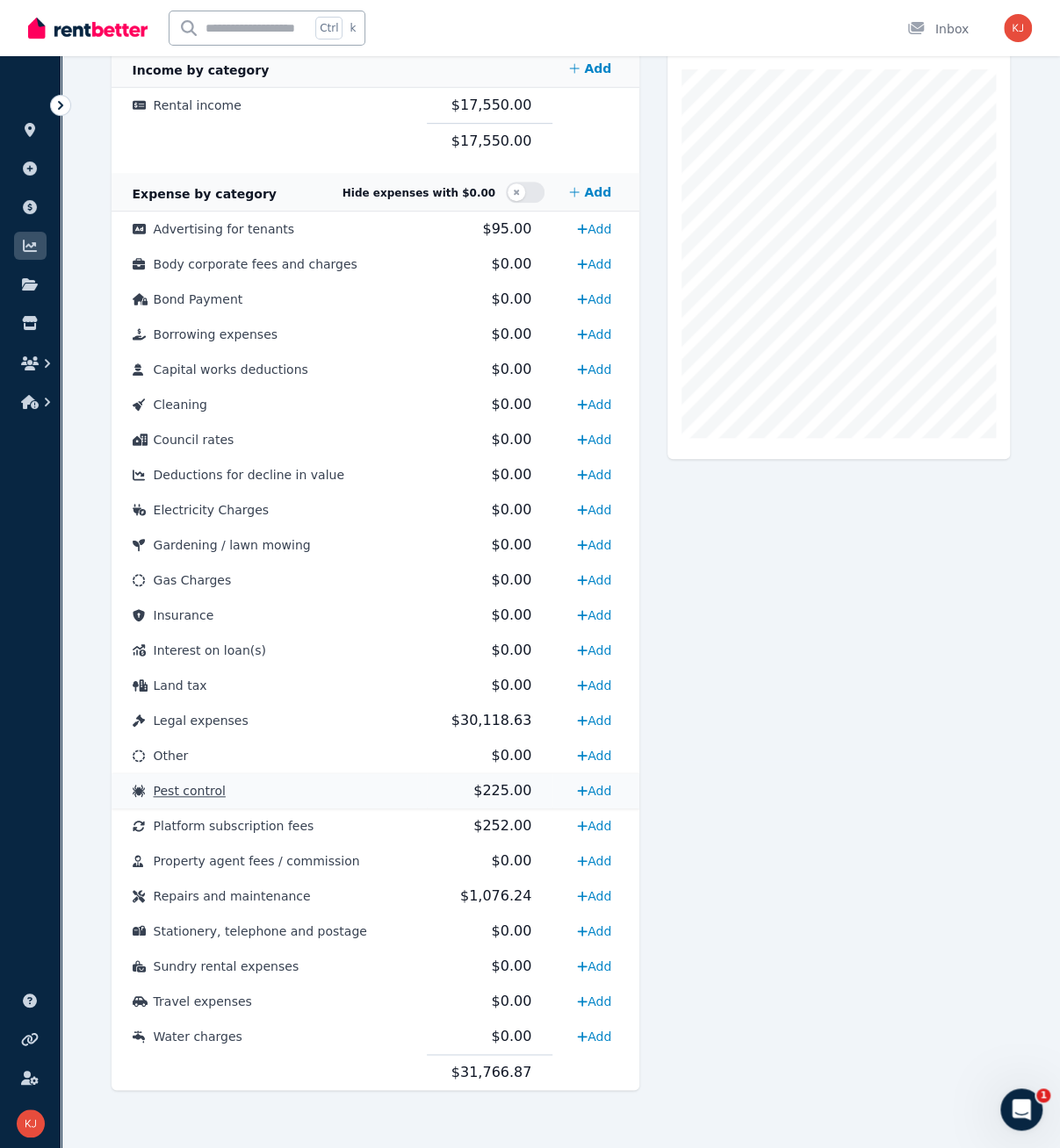
click at [201, 790] on span "Pest control" at bounding box center [189, 791] width 72 height 14
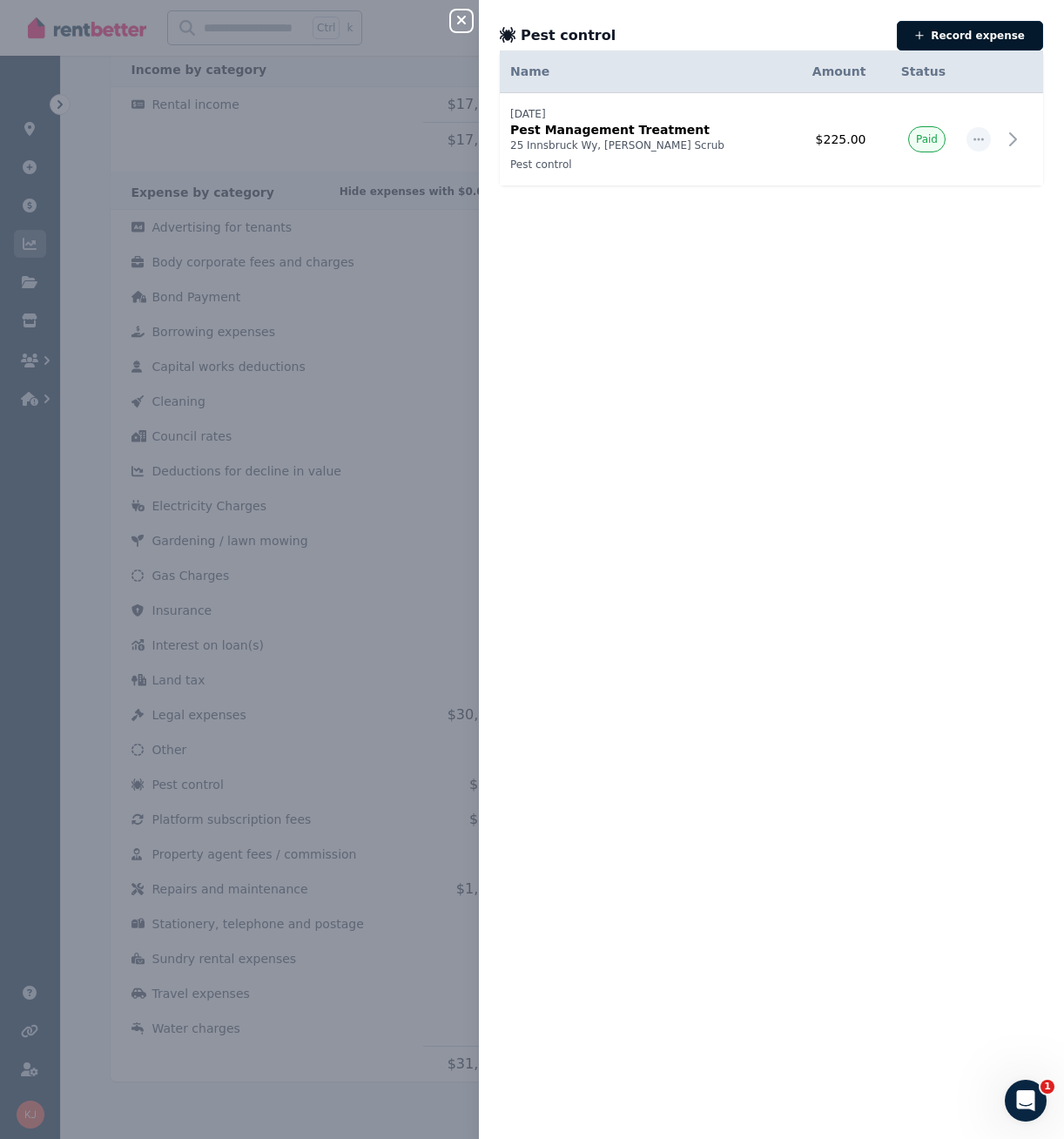
click at [975, 36] on button "Record expense" at bounding box center [971, 36] width 146 height 30
select select "**********"
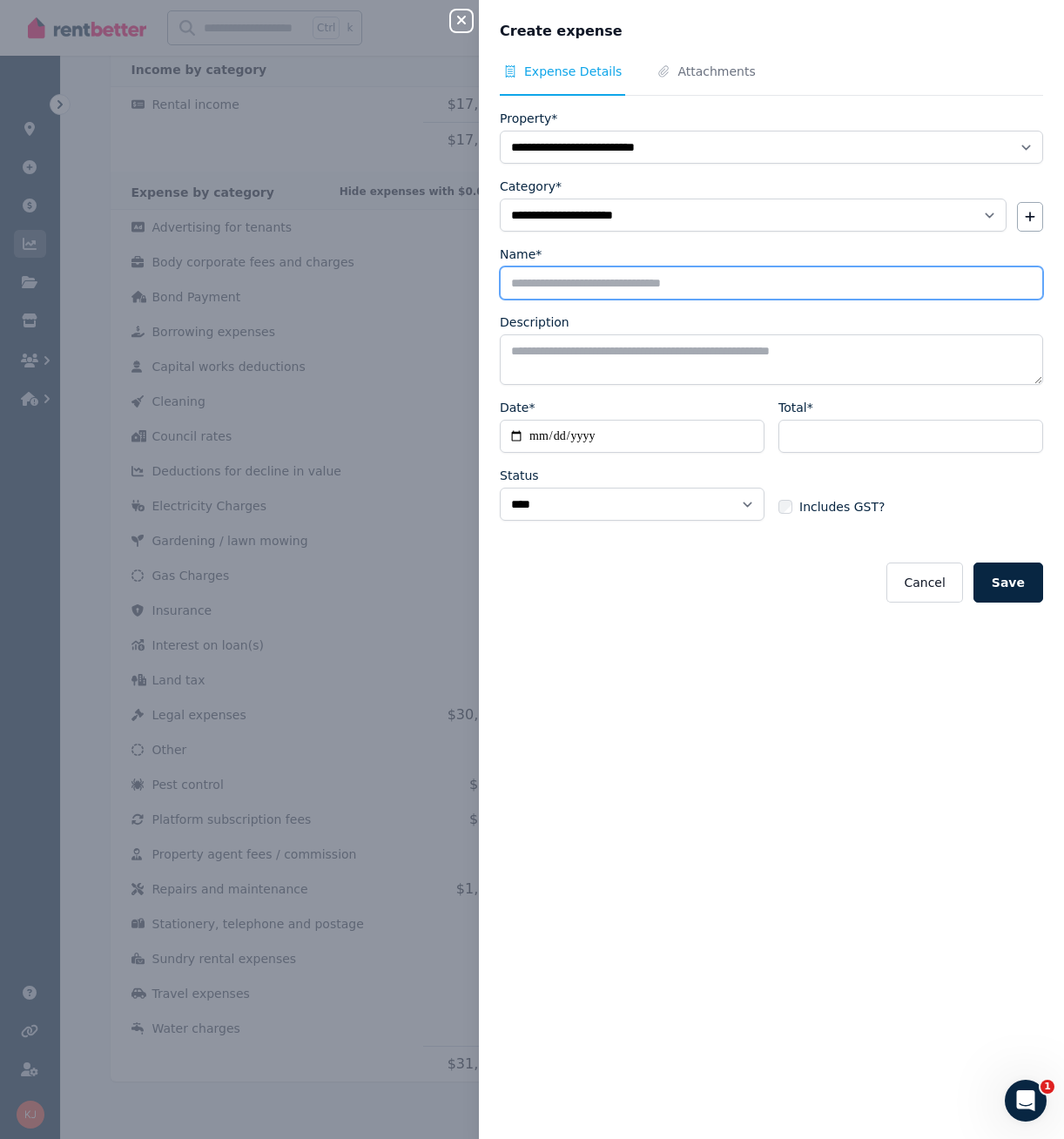
click at [565, 285] on input "Name*" at bounding box center [772, 283] width 544 height 33
type input "*********"
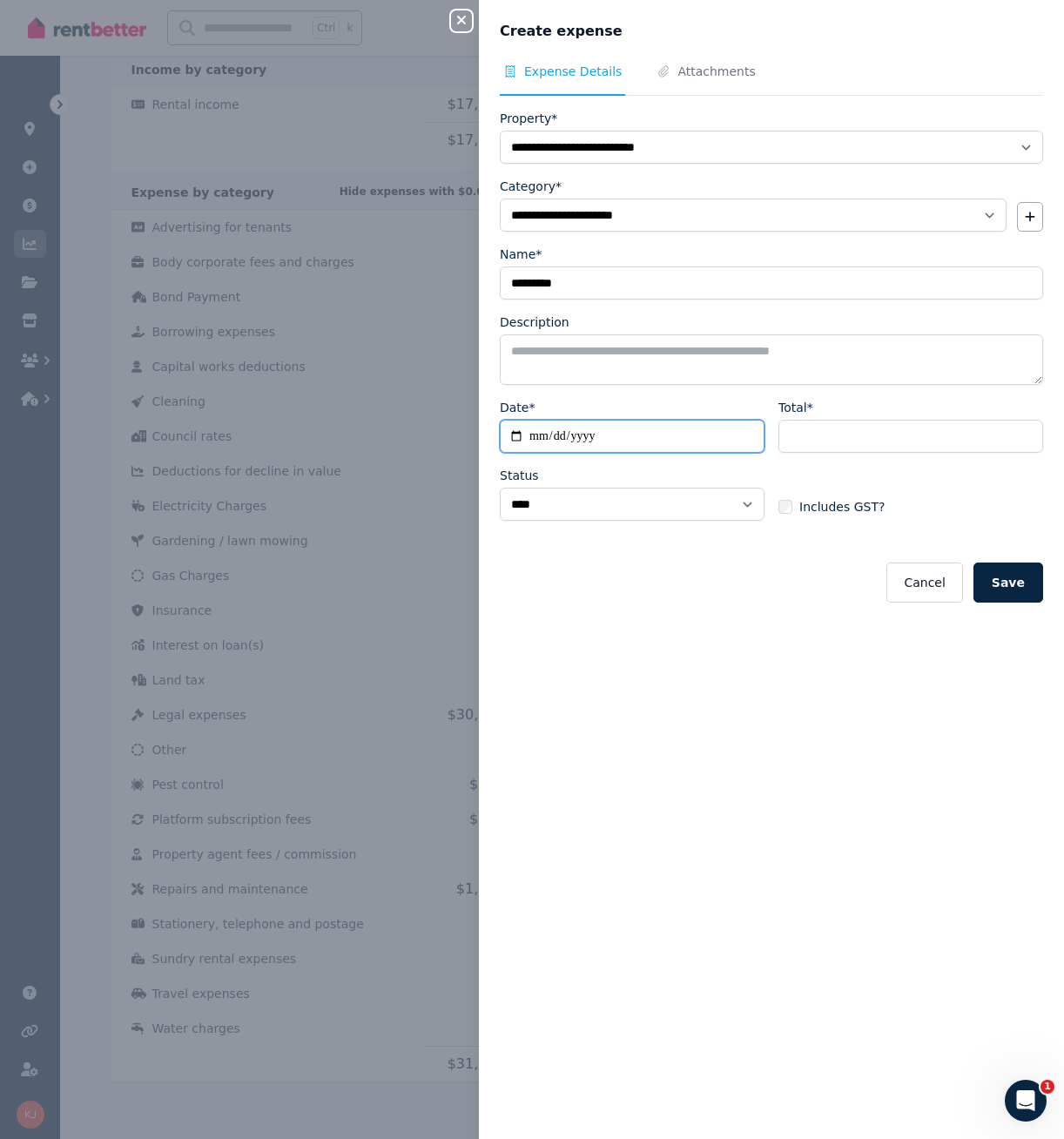
click at [520, 437] on input "Date*" at bounding box center [632, 437] width 265 height 33
type input "**********"
click at [817, 443] on input "Total*" at bounding box center [911, 437] width 265 height 33
type input "***"
click at [997, 569] on button "Save" at bounding box center [1008, 583] width 69 height 40
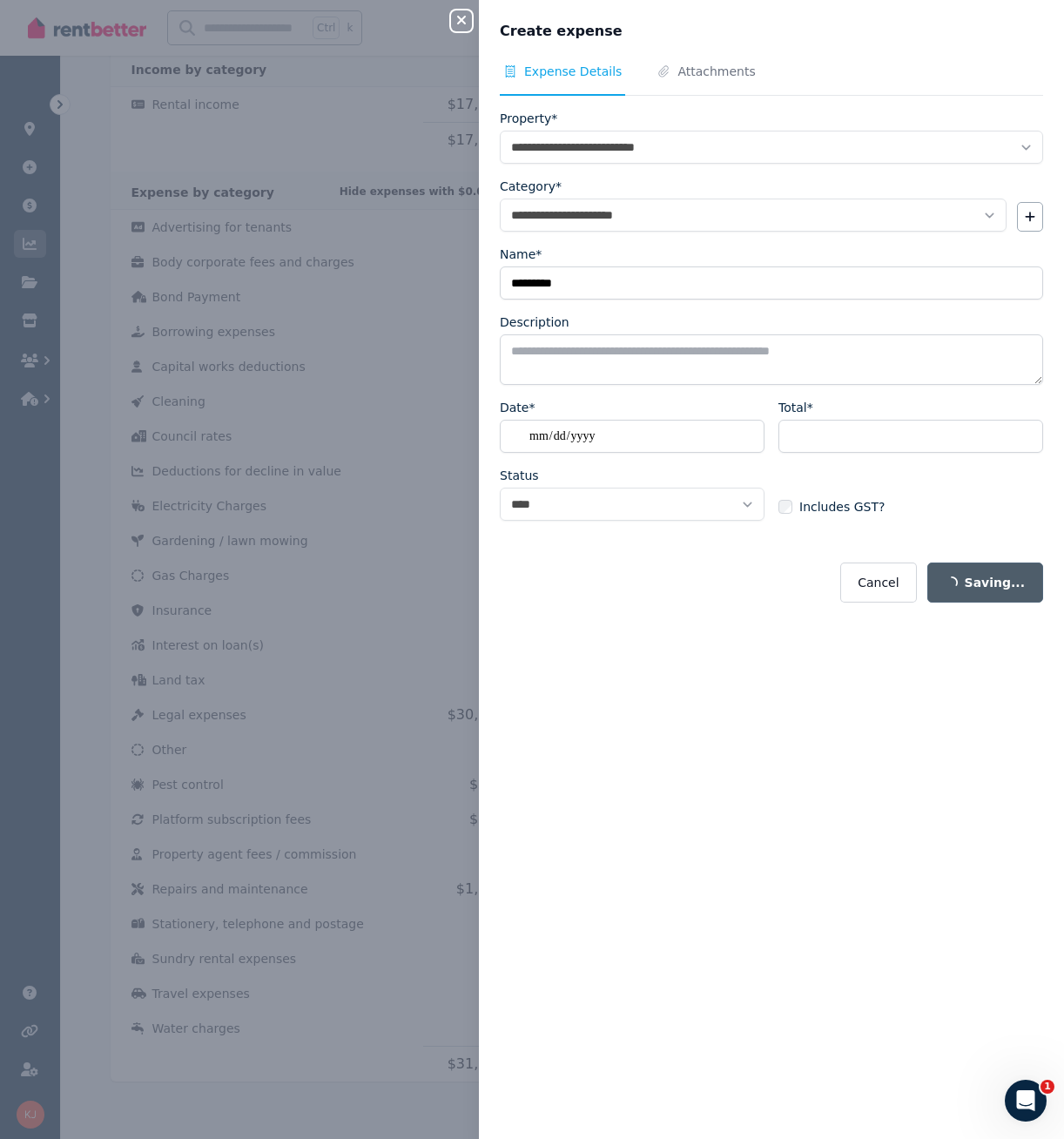
select select
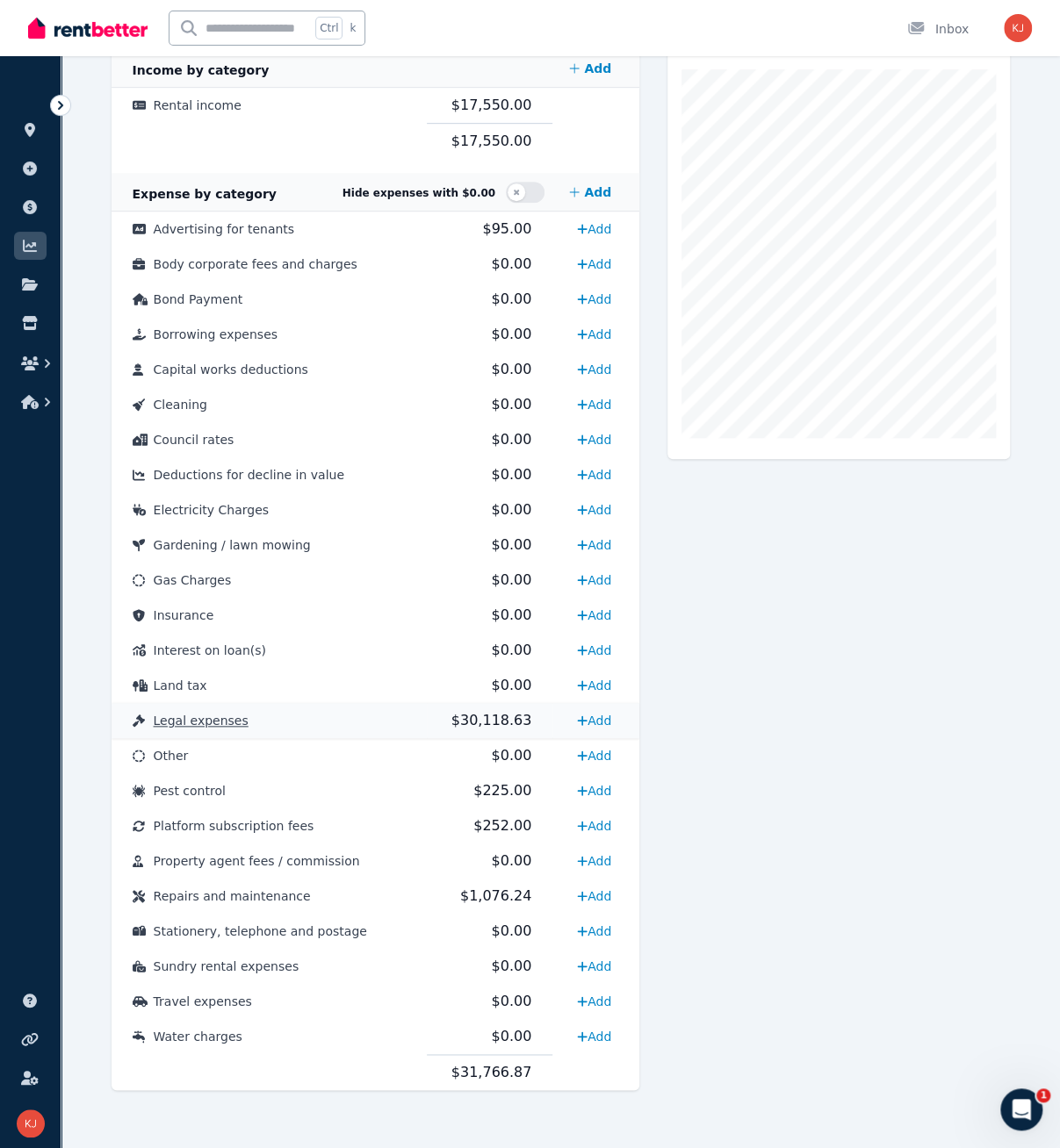
click at [183, 725] on span "Legal expenses" at bounding box center [201, 721] width 95 height 14
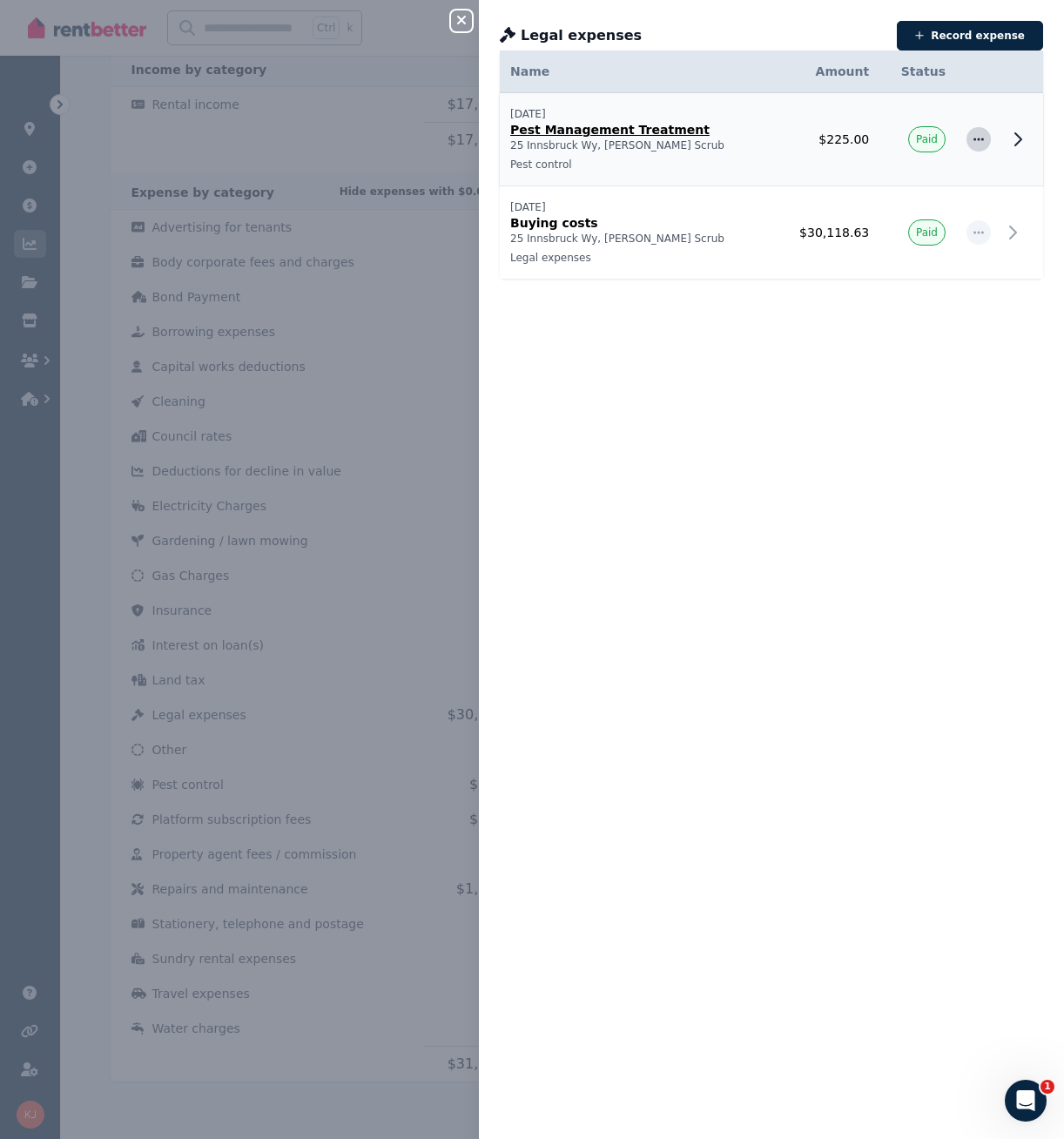
click at [972, 135] on icon "button" at bounding box center [979, 139] width 13 height 13
click at [911, 188] on span "Edit expense" at bounding box center [921, 187] width 112 height 21
select select "**********"
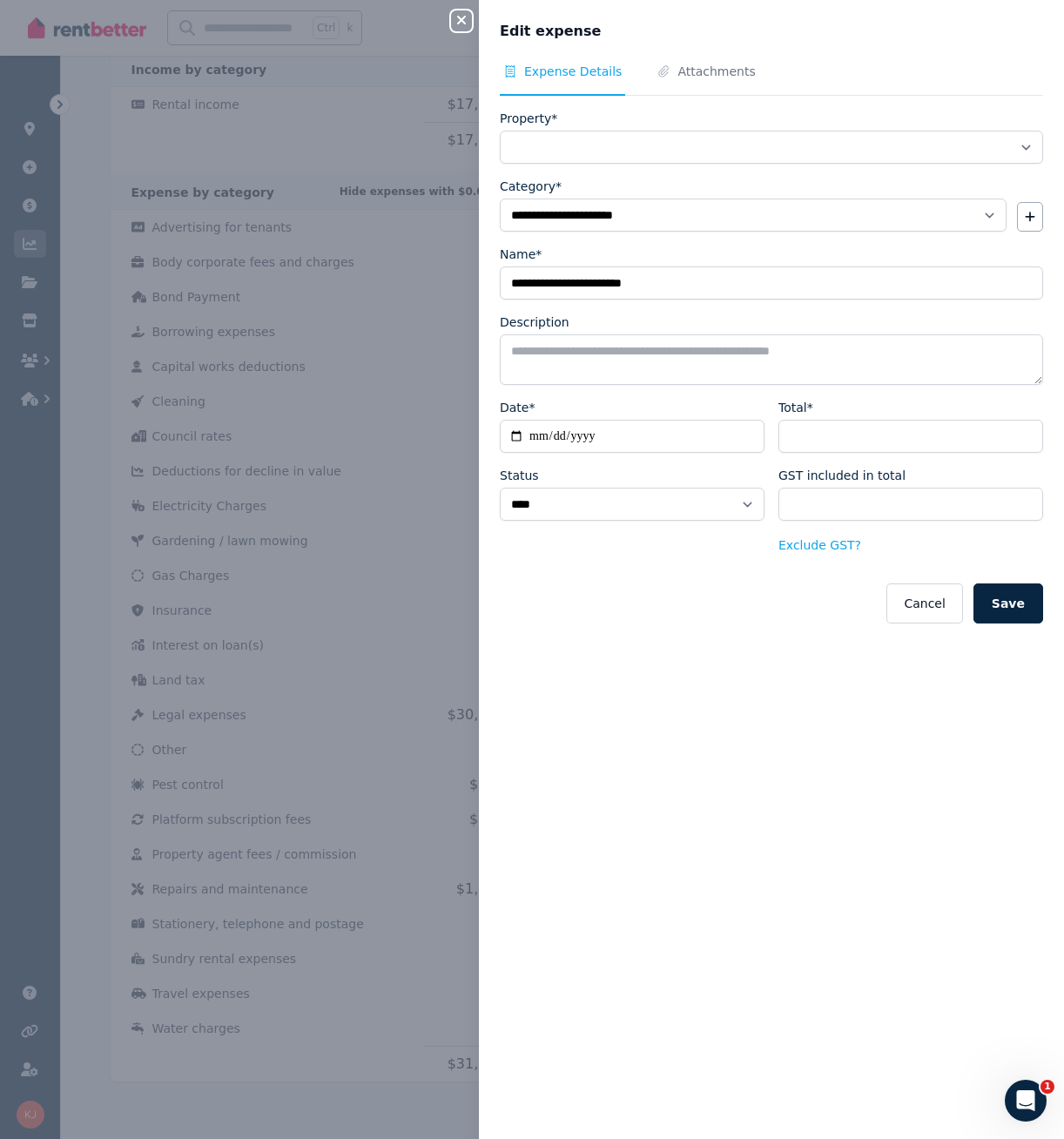
select select "**********"
click at [940, 596] on button "Cancel" at bounding box center [924, 604] width 76 height 40
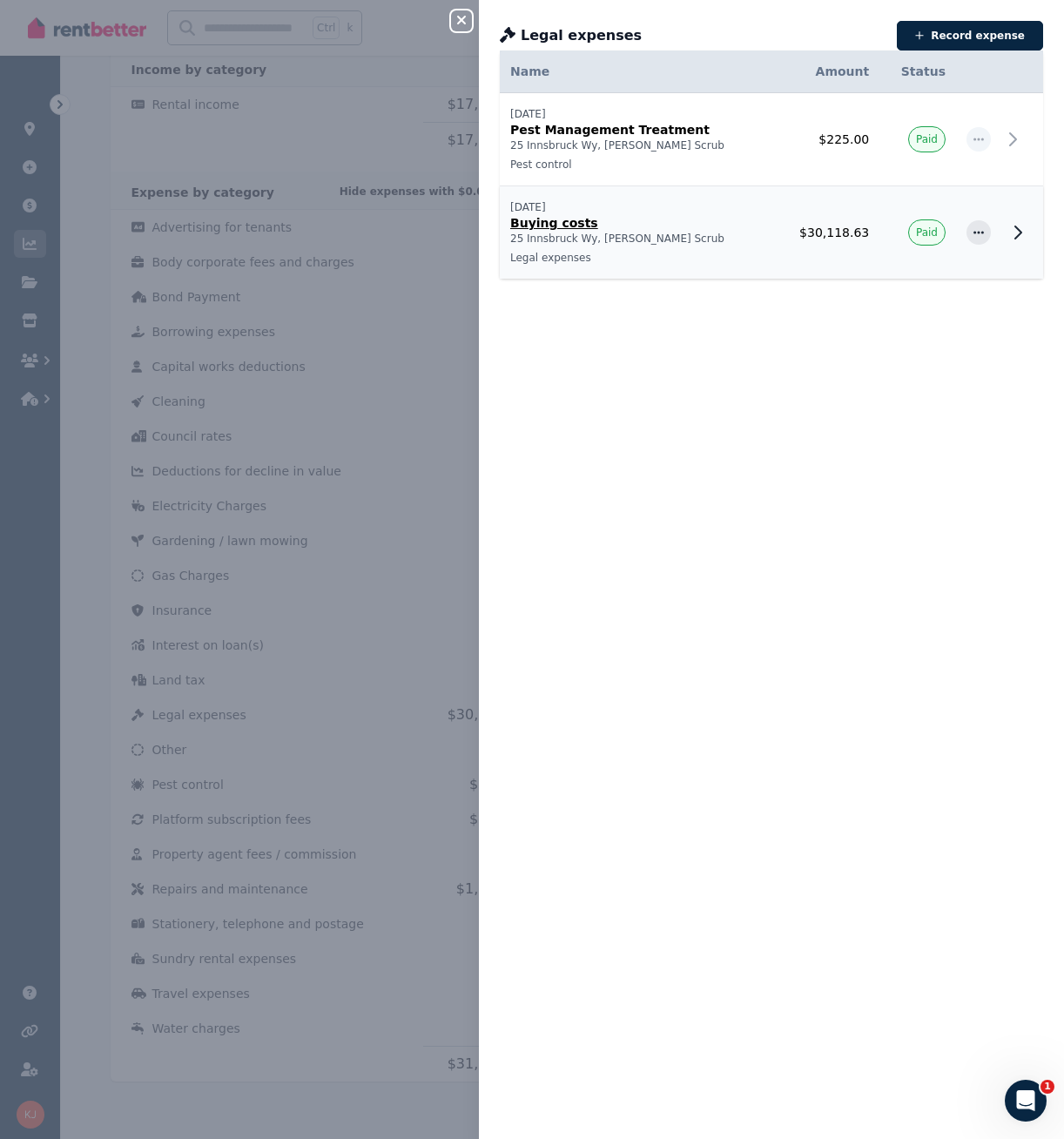
click at [1008, 229] on icon at bounding box center [1019, 232] width 21 height 21
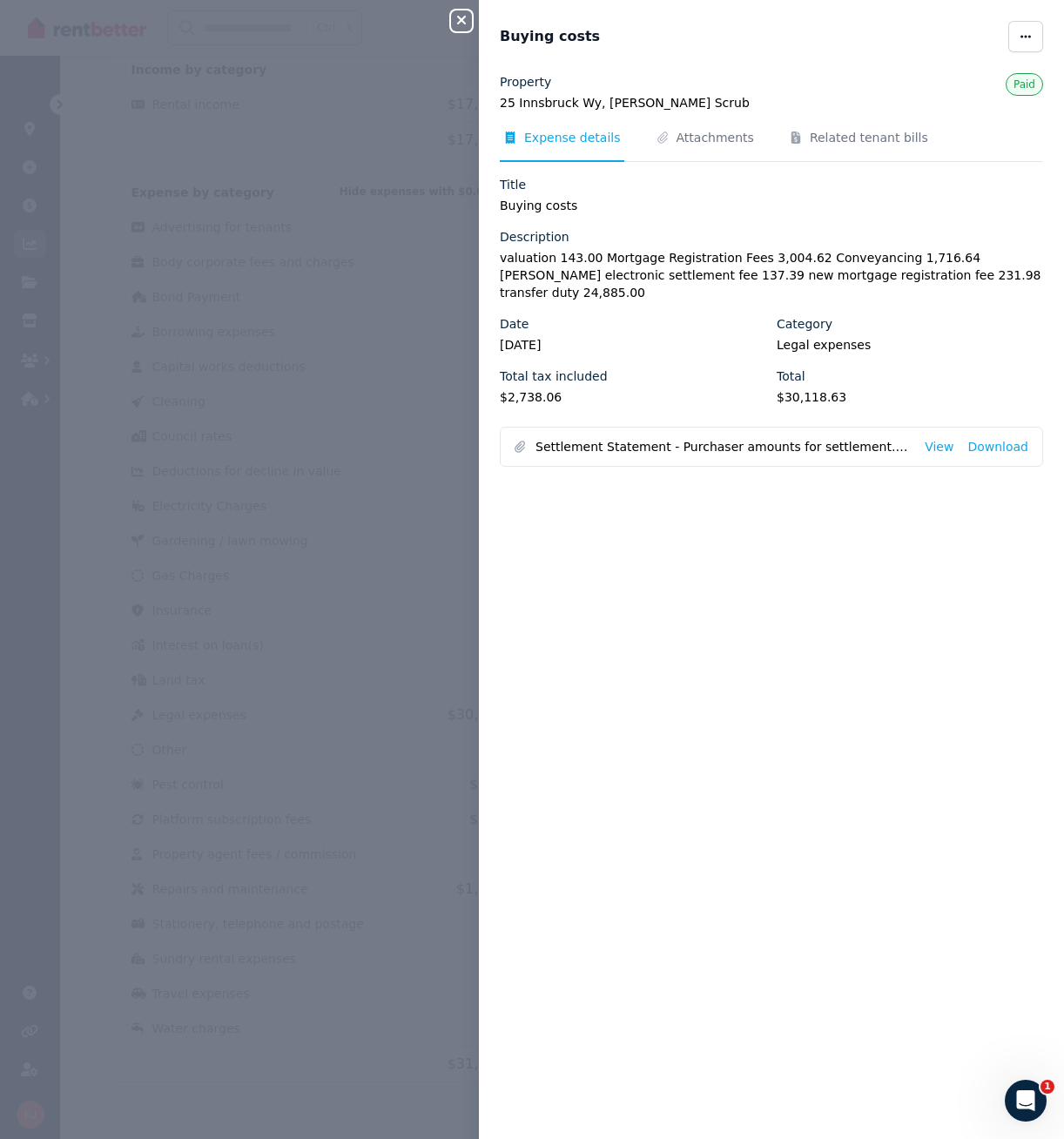
click at [647, 678] on div "Property [GEOGRAPHIC_DATA], [PERSON_NAME] Scrub Paid Expense details Attachment…" at bounding box center [771, 596] width 585 height 1046
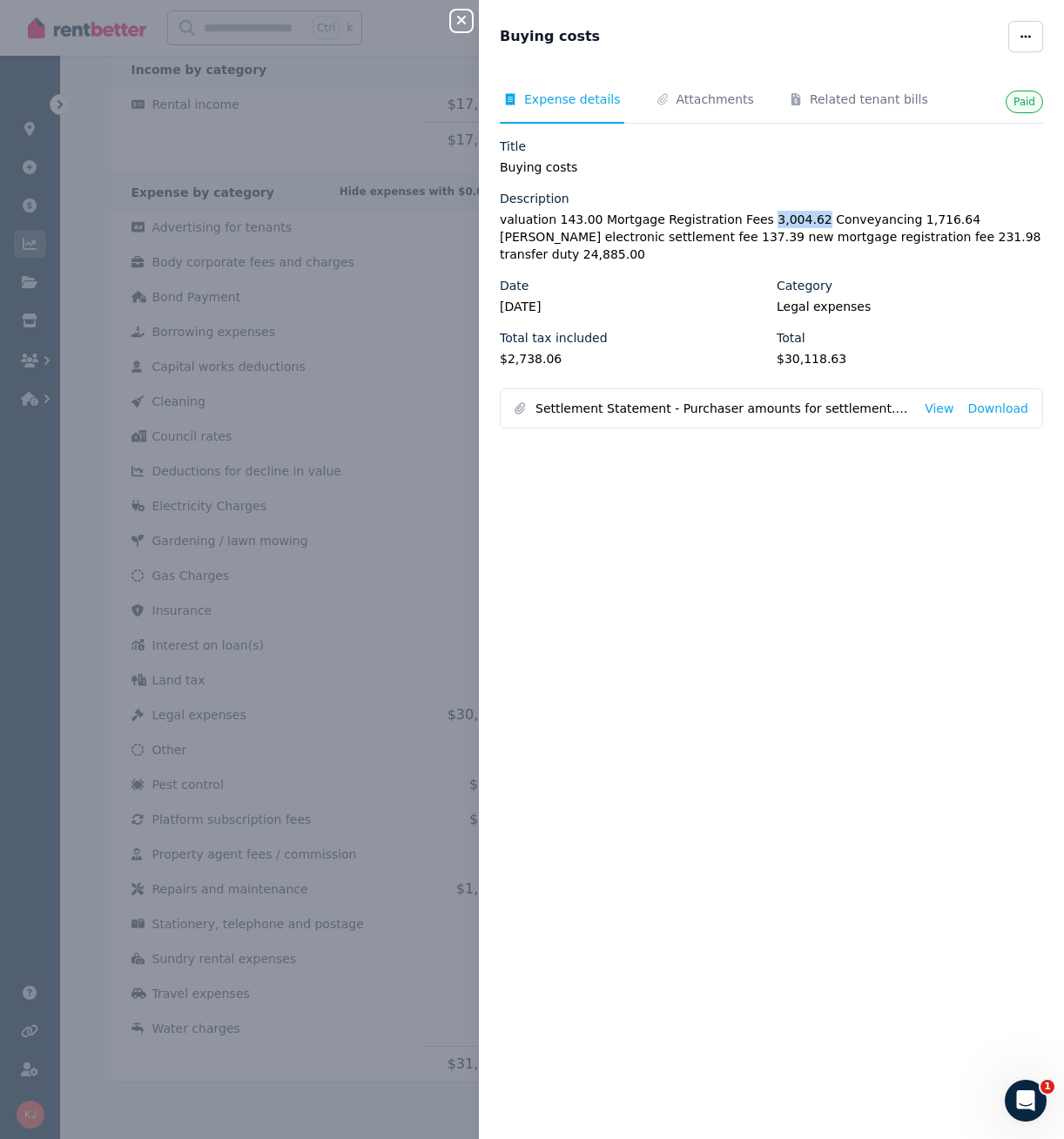
drag, startPoint x: 743, startPoint y: 222, endPoint x: 786, endPoint y: 218, distance: 43.2
click at [786, 218] on legend "valuation 143.00 Mortgage Registration Fees 3,004.62 Conveyancing 1,716.64 [PER…" at bounding box center [772, 237] width 544 height 52
copy legend "3,004.62"
click at [934, 400] on link "View" at bounding box center [940, 409] width 29 height 17
